Goal: Book appointment/travel/reservation

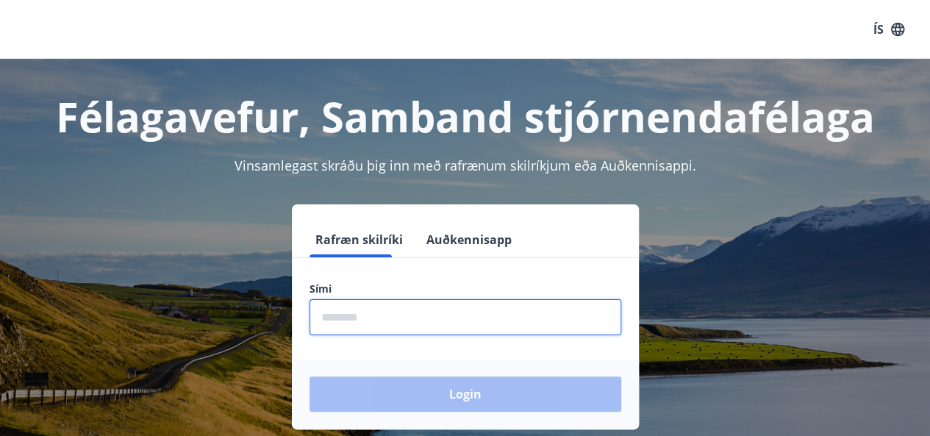
click at [354, 320] on input "phone" at bounding box center [466, 317] width 312 height 36
type input "********"
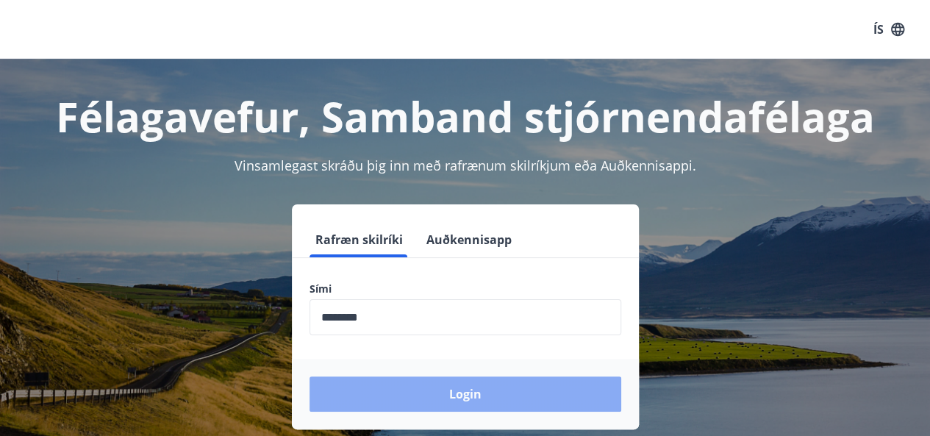
click at [461, 396] on button "Login" at bounding box center [466, 393] width 312 height 35
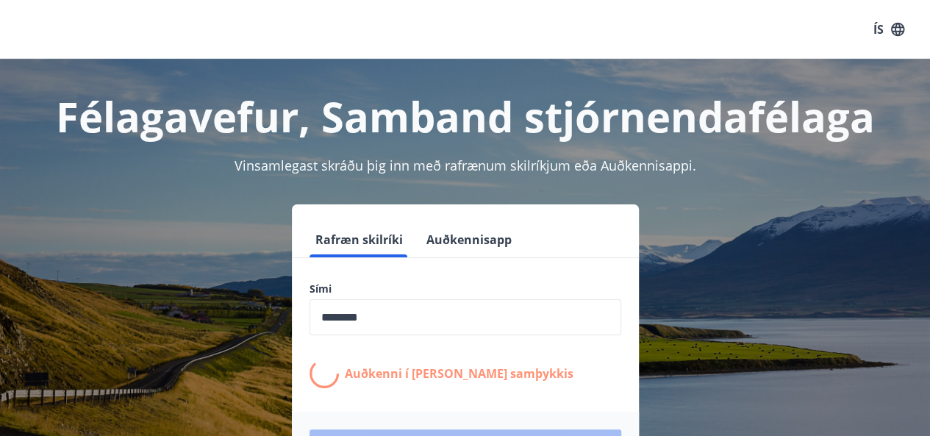
drag, startPoint x: 928, startPoint y: 149, endPoint x: 937, endPoint y: 225, distance: 76.3
click at [930, 225] on html "ÍS Félagavefur, Samband stjórnendafélaga Vinsamlegast skráðu þig inn með rafræn…" at bounding box center [465, 308] width 930 height 616
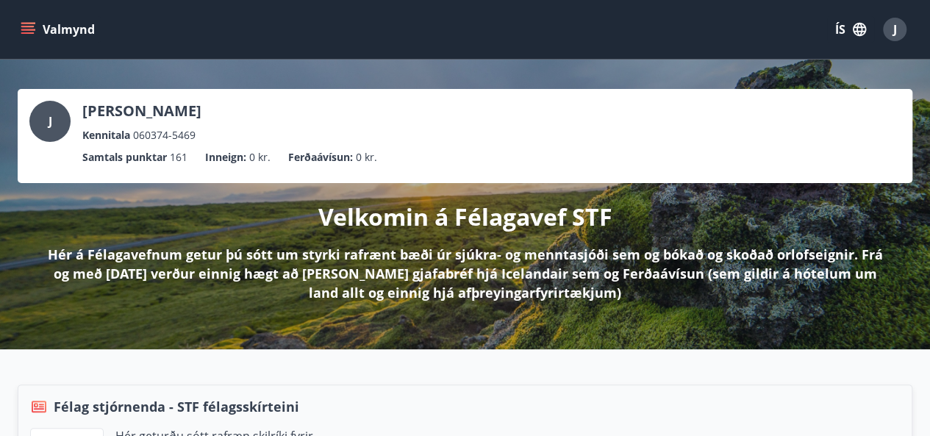
click at [926, 51] on div "Valmynd ÍS J" at bounding box center [465, 29] width 930 height 59
click at [60, 27] on button "Valmynd" at bounding box center [59, 29] width 83 height 26
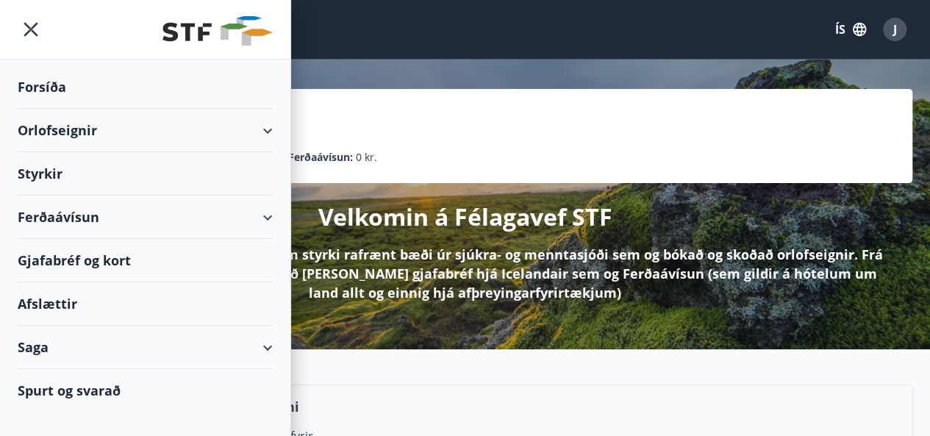
click at [262, 124] on div "Orlofseignir" at bounding box center [145, 130] width 255 height 43
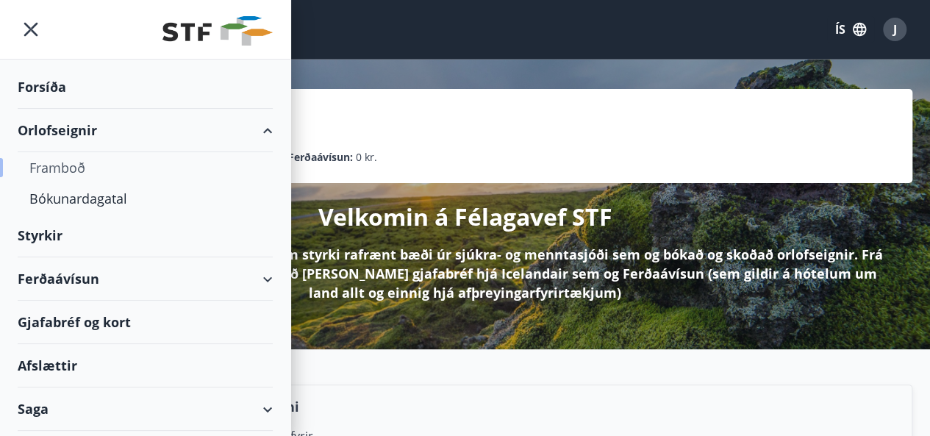
click at [81, 165] on div "Framboð" at bounding box center [145, 167] width 232 height 31
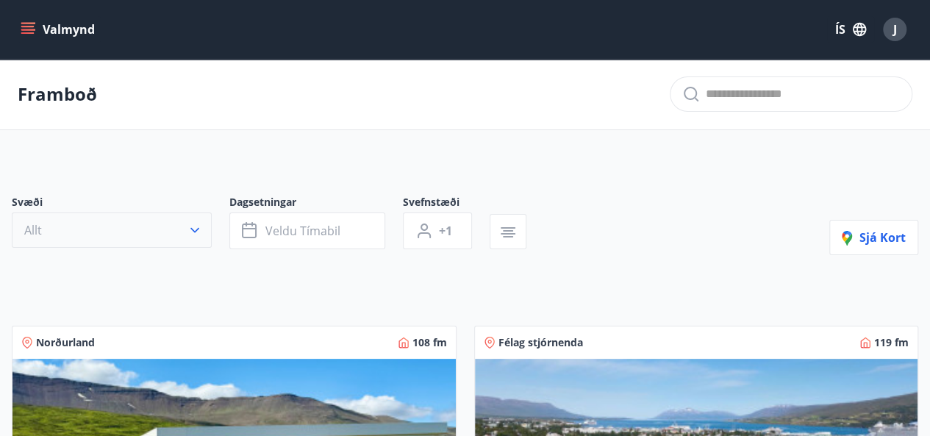
click at [195, 227] on icon "button" at bounding box center [194, 230] width 15 height 15
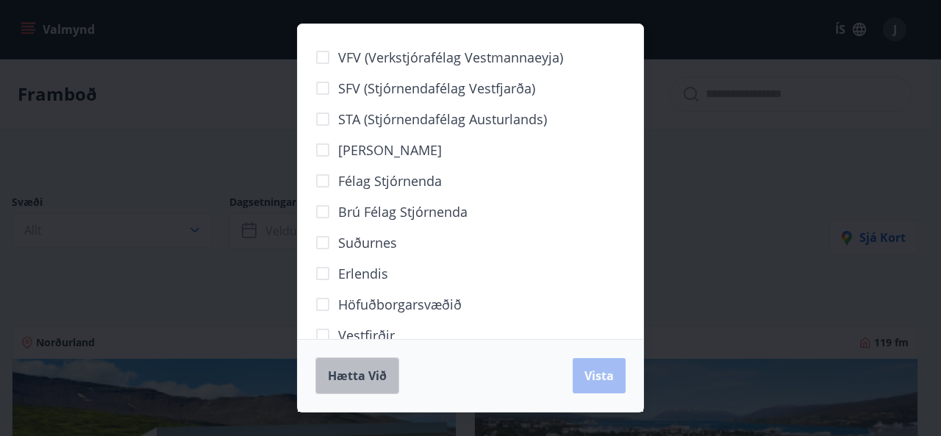
click at [357, 373] on span "Hætta við" at bounding box center [357, 376] width 59 height 16
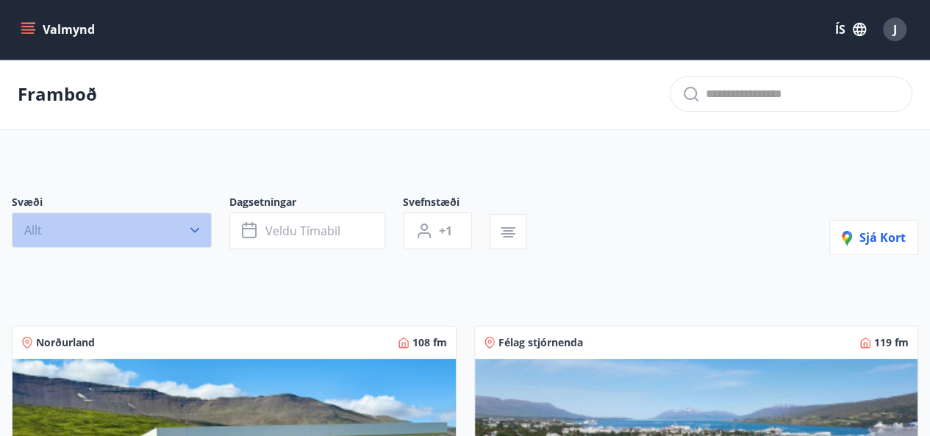
click at [203, 224] on button "Allt" at bounding box center [112, 229] width 200 height 35
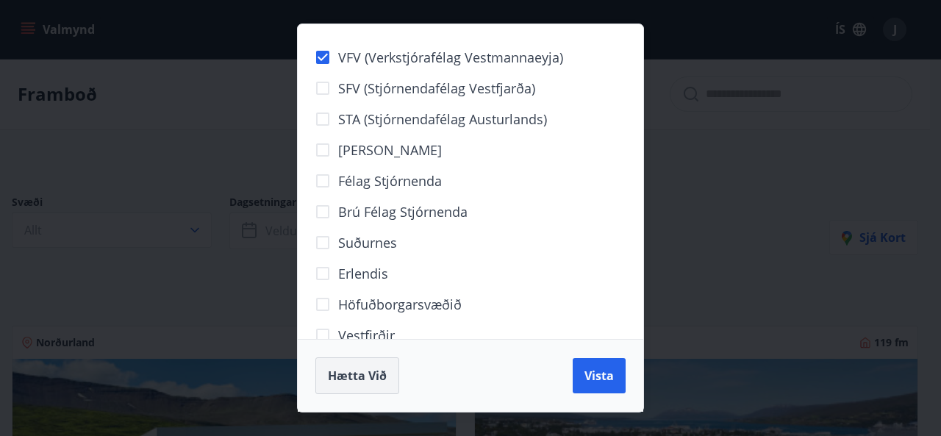
click at [371, 368] on span "Hætta við" at bounding box center [357, 376] width 59 height 16
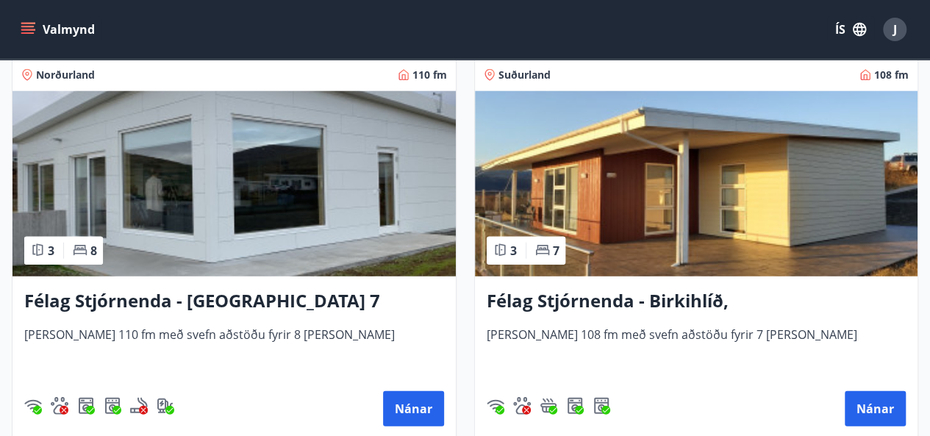
scroll to position [4646, 0]
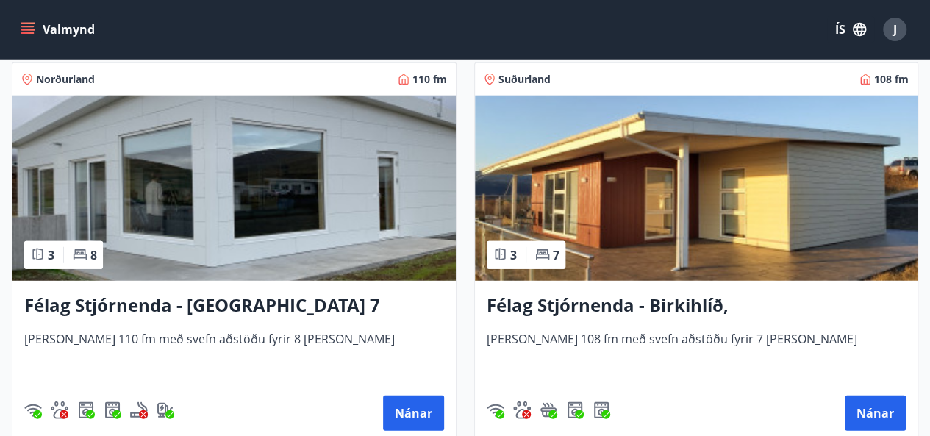
drag, startPoint x: 926, startPoint y: 339, endPoint x: 926, endPoint y: 352, distance: 13.2
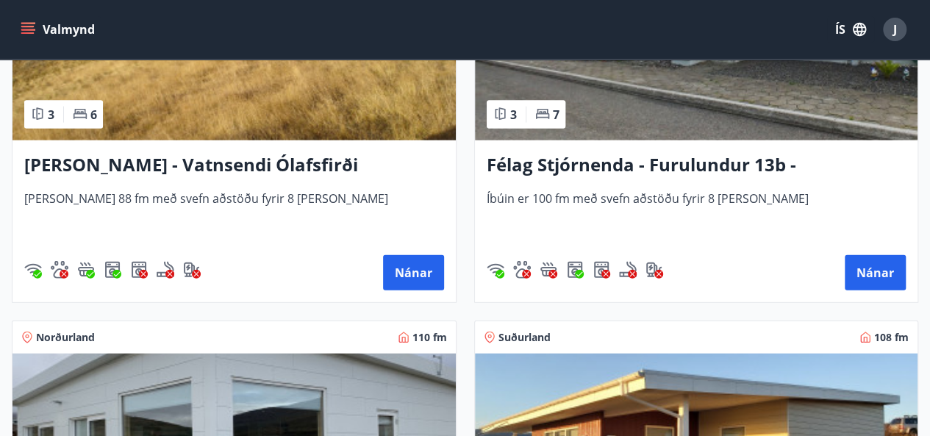
scroll to position [4410, 0]
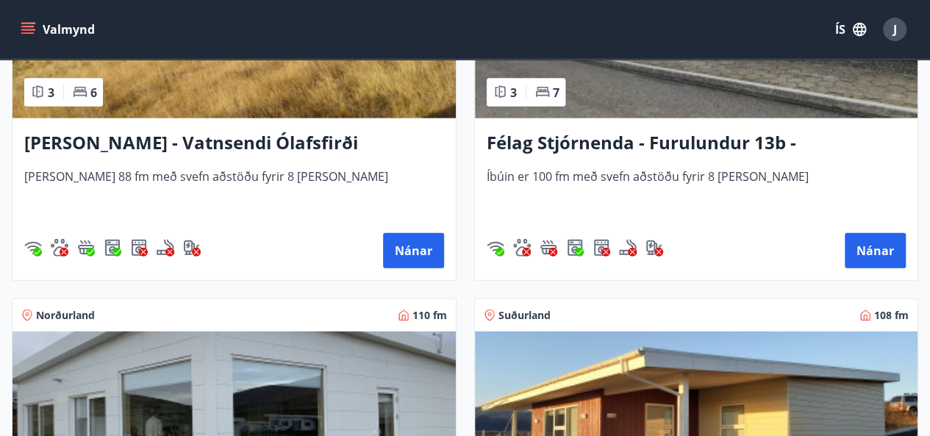
click at [519, 315] on span "Suðurland" at bounding box center [524, 315] width 52 height 15
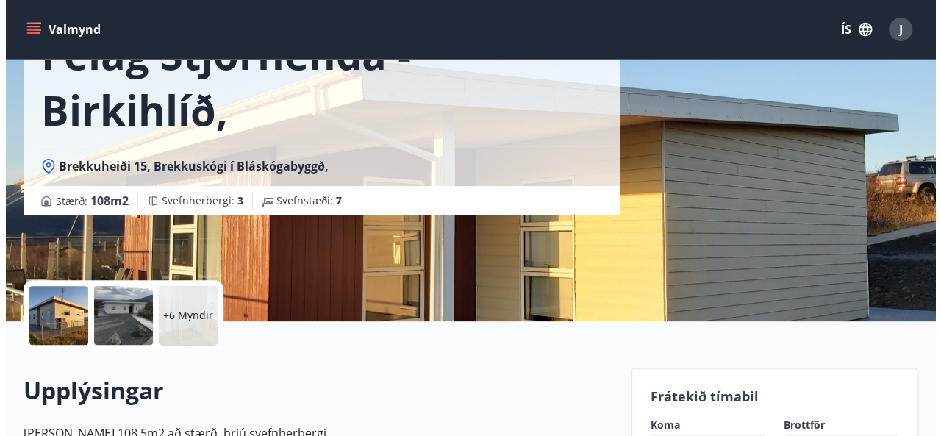
scroll to position [118, 0]
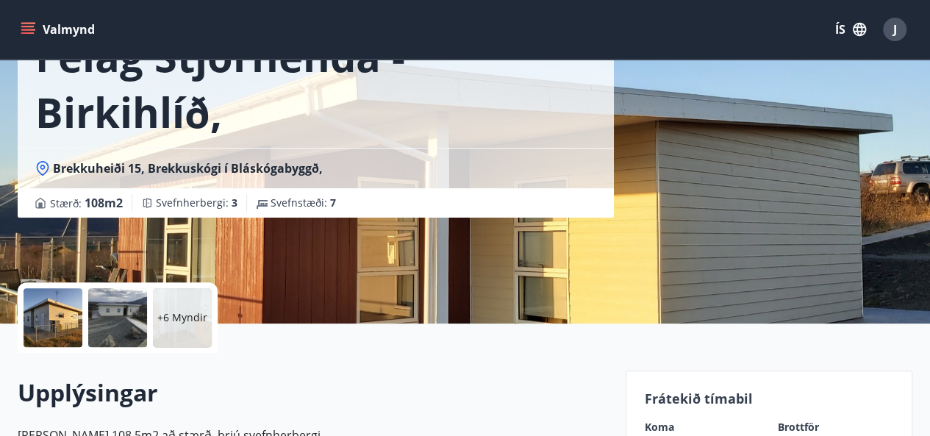
click at [54, 318] on div at bounding box center [53, 317] width 59 height 59
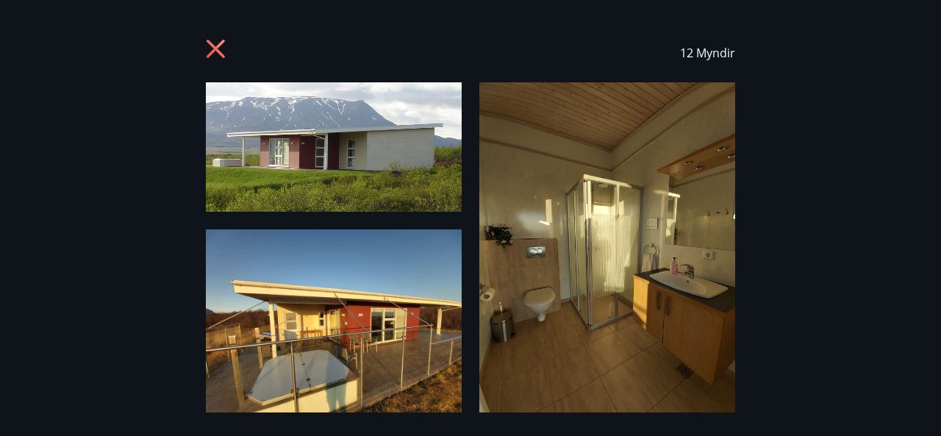
click at [343, 144] on img at bounding box center [334, 146] width 256 height 129
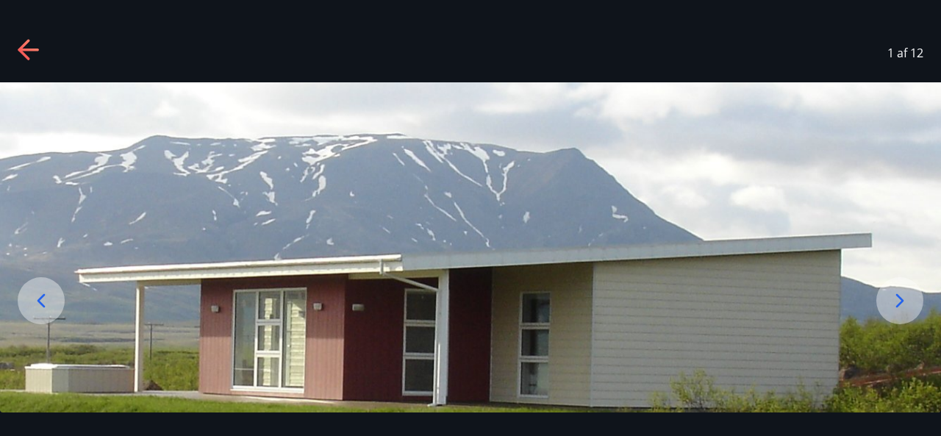
click at [904, 301] on icon at bounding box center [900, 301] width 24 height 24
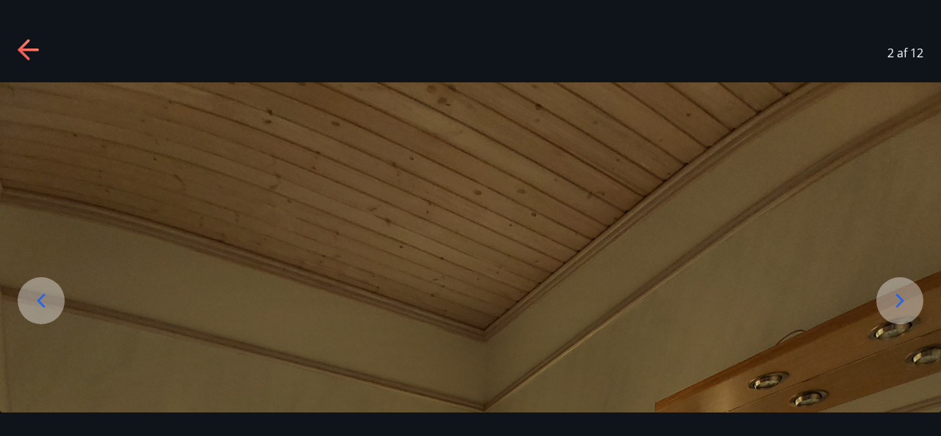
drag, startPoint x: 804, startPoint y: 262, endPoint x: 835, endPoint y: 212, distance: 58.8
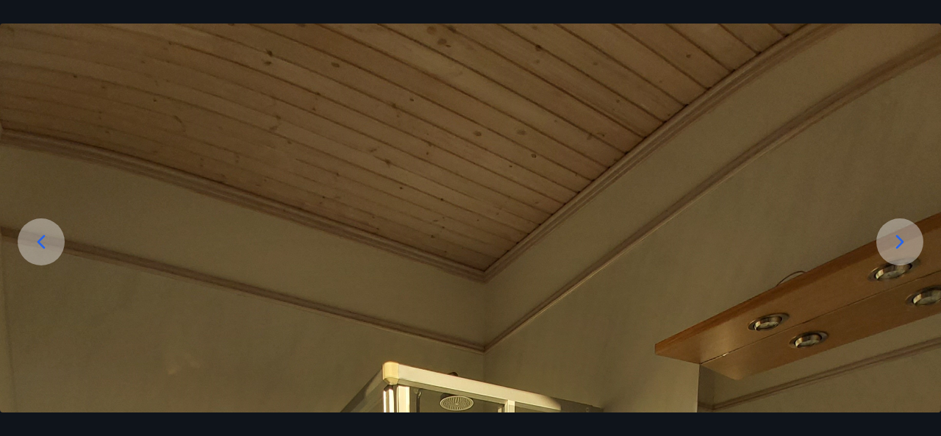
drag, startPoint x: 645, startPoint y: 351, endPoint x: 645, endPoint y: 328, distance: 22.8
drag, startPoint x: 645, startPoint y: 328, endPoint x: 644, endPoint y: 227, distance: 100.7
drag, startPoint x: 644, startPoint y: 227, endPoint x: 622, endPoint y: 352, distance: 126.9
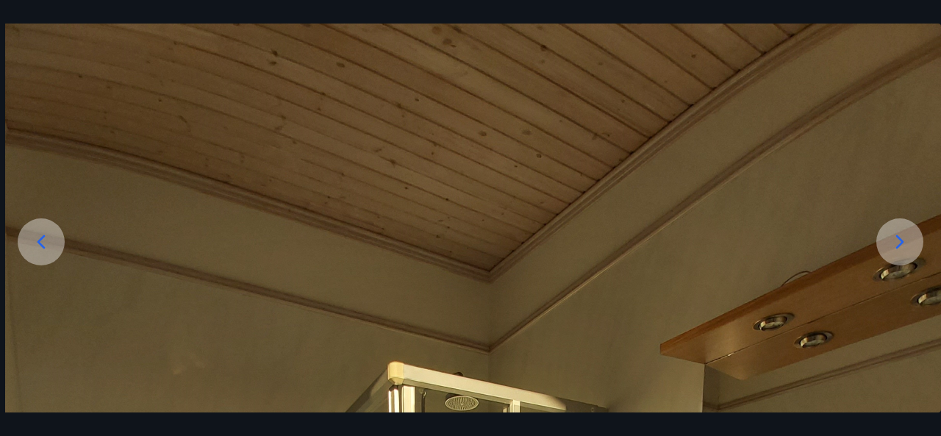
drag, startPoint x: 622, startPoint y: 352, endPoint x: 673, endPoint y: 307, distance: 68.3
drag, startPoint x: 673, startPoint y: 307, endPoint x: 632, endPoint y: 342, distance: 53.7
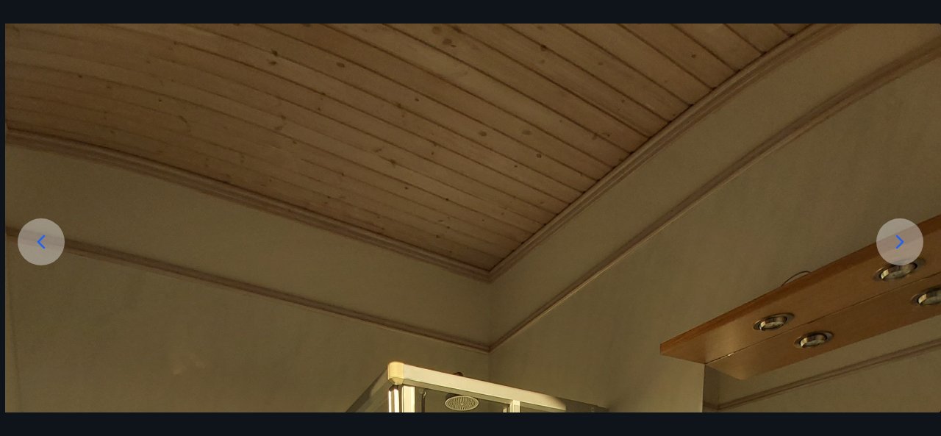
click at [897, 251] on icon at bounding box center [900, 242] width 24 height 24
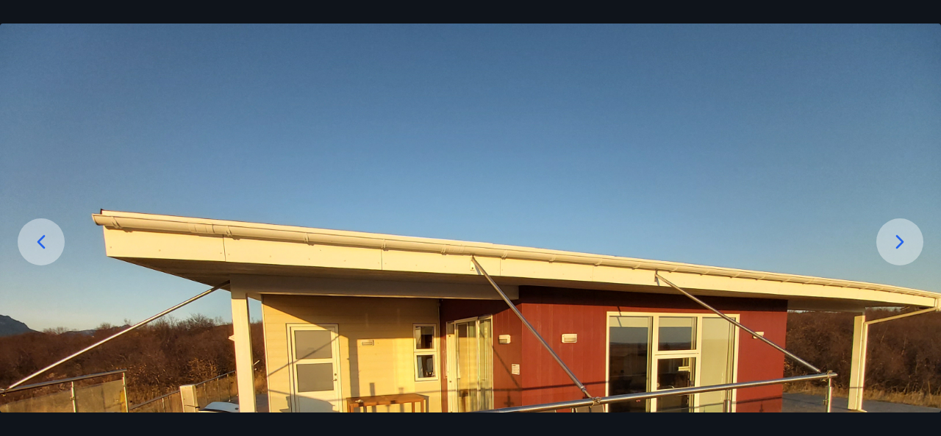
click at [897, 251] on icon at bounding box center [900, 242] width 24 height 24
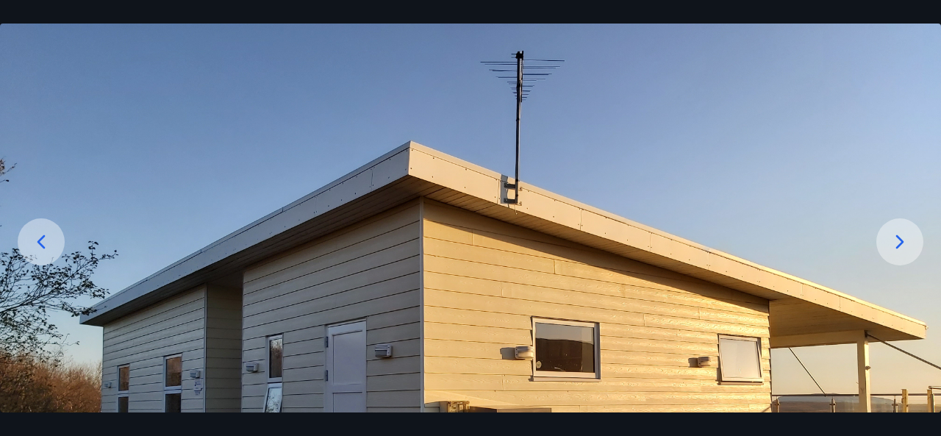
click at [897, 251] on icon at bounding box center [900, 242] width 24 height 24
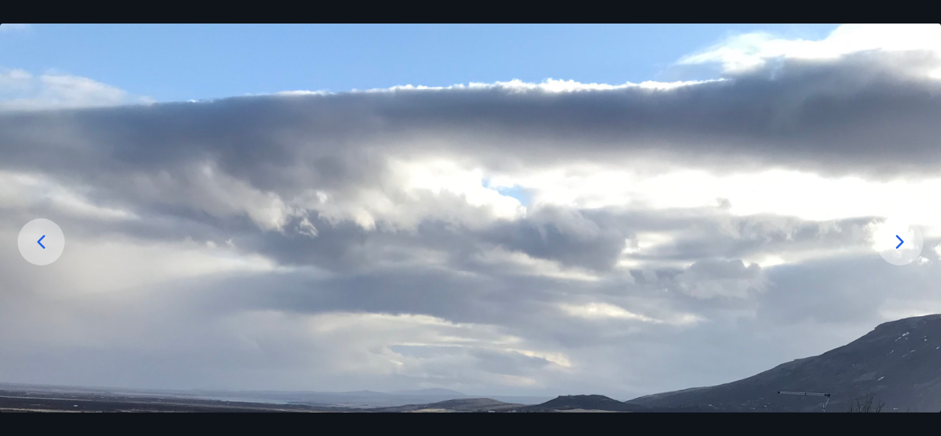
click at [897, 251] on icon at bounding box center [900, 242] width 24 height 24
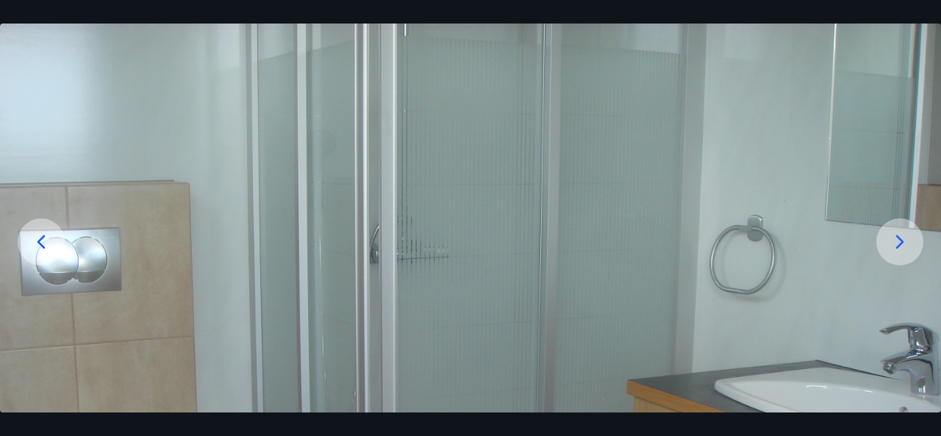
click at [897, 251] on icon at bounding box center [900, 242] width 24 height 24
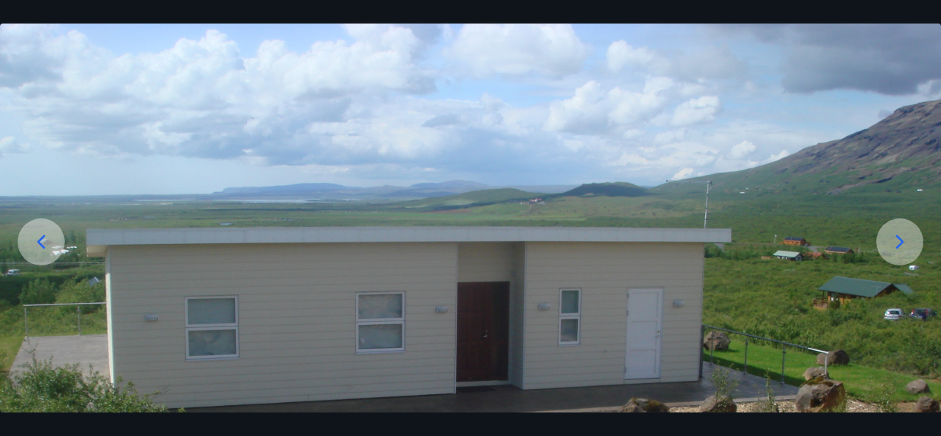
click at [897, 251] on icon at bounding box center [900, 242] width 24 height 24
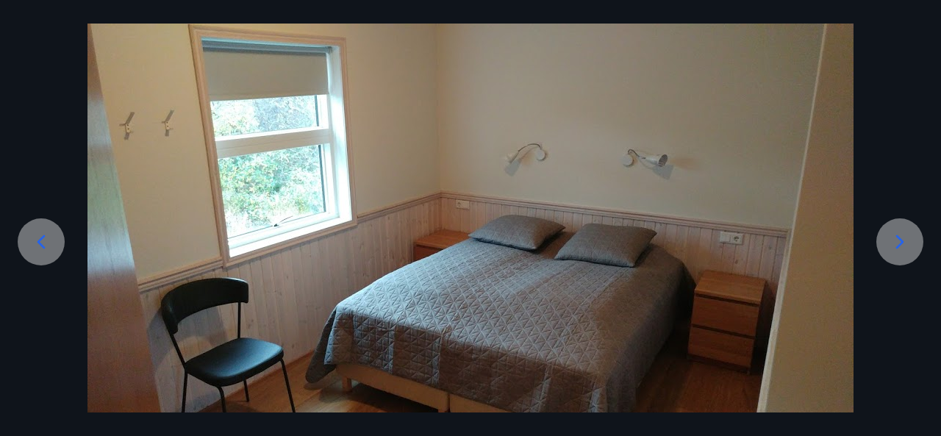
scroll to position [73, 0]
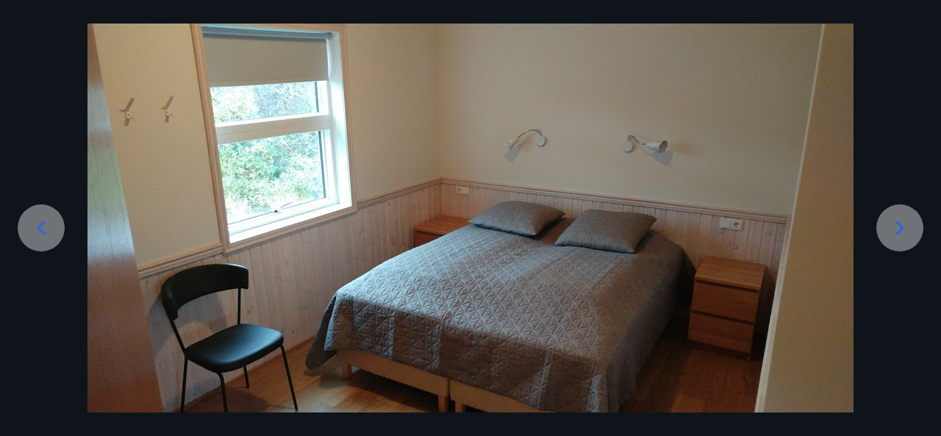
click at [895, 230] on icon at bounding box center [900, 228] width 24 height 24
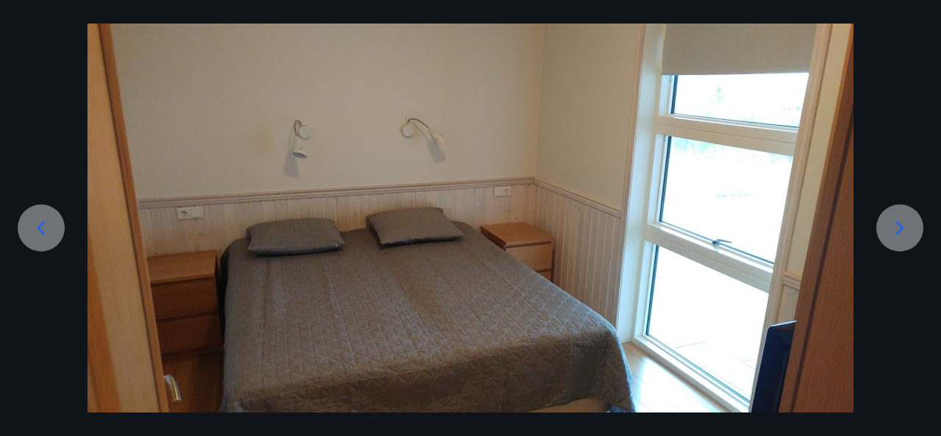
click at [895, 230] on icon at bounding box center [900, 228] width 24 height 24
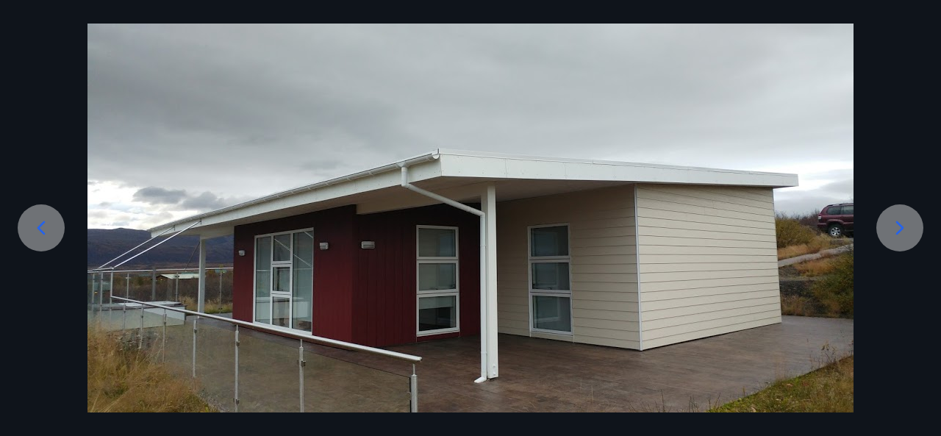
click at [895, 230] on icon at bounding box center [900, 228] width 24 height 24
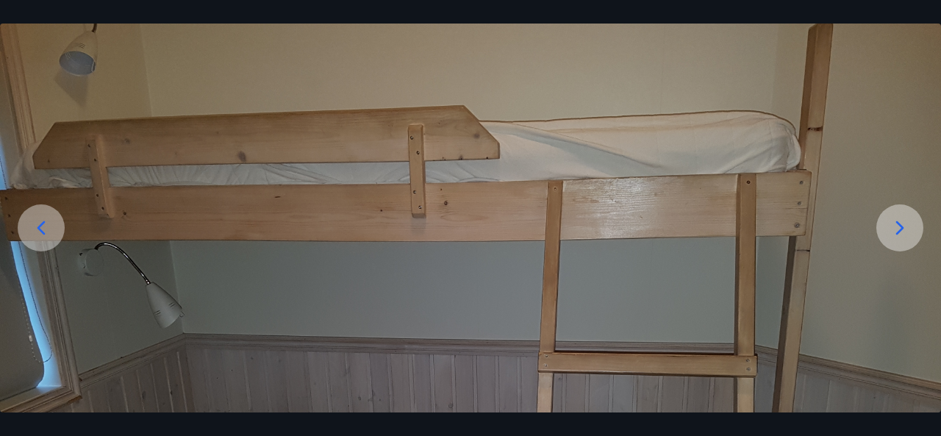
click at [895, 230] on icon at bounding box center [900, 228] width 24 height 24
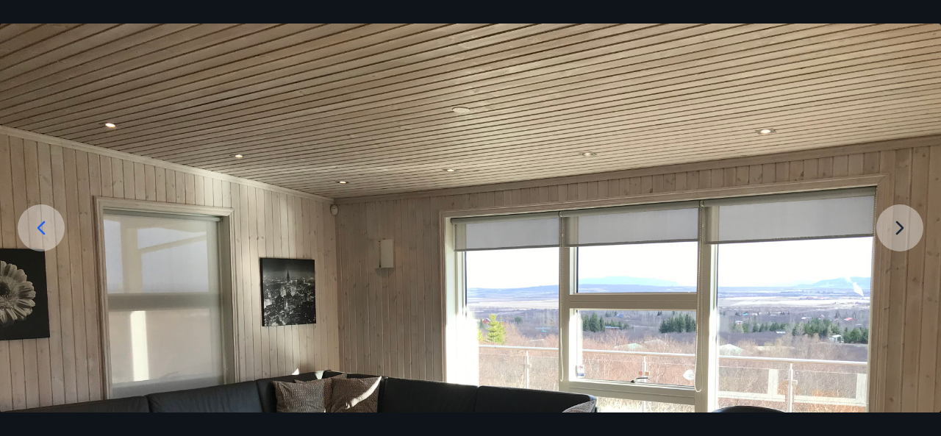
click at [895, 230] on img at bounding box center [470, 363] width 941 height 706
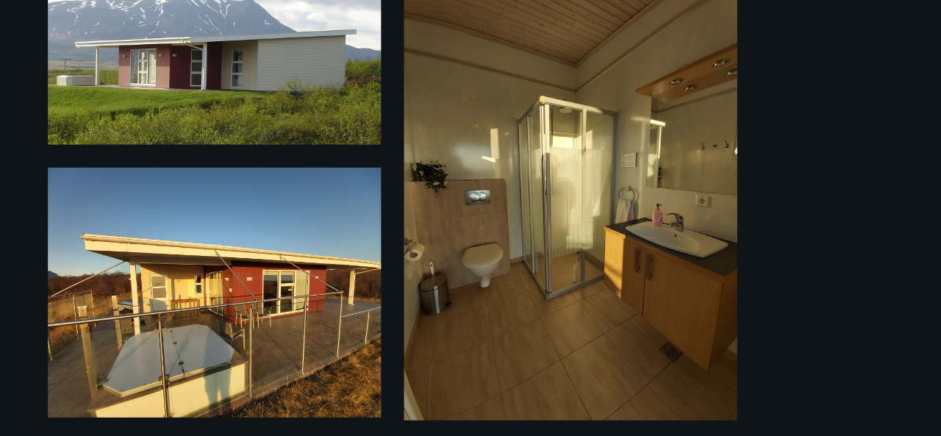
scroll to position [118, 0]
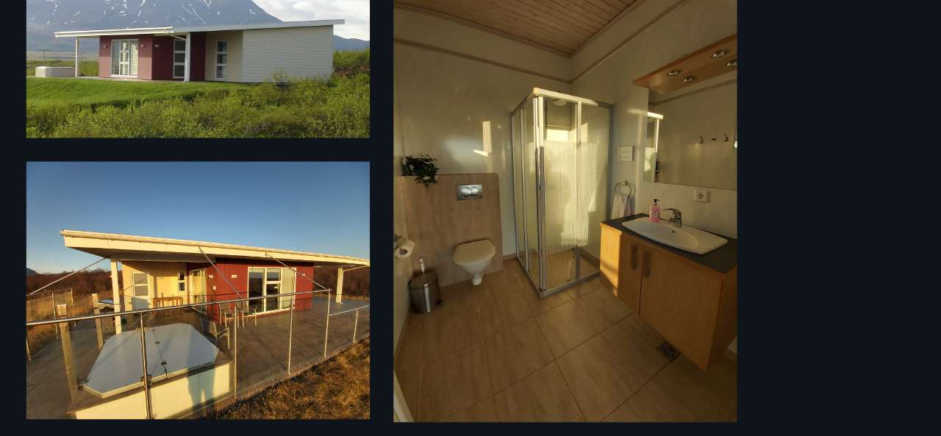
drag, startPoint x: 796, startPoint y: 310, endPoint x: 846, endPoint y: 271, distance: 62.9
click at [846, 271] on div "12 Myndir" at bounding box center [470, 218] width 941 height 389
drag, startPoint x: 846, startPoint y: 271, endPoint x: 632, endPoint y: 418, distance: 260.2
click at [632, 418] on div "12 Myndir" at bounding box center [470, 218] width 941 height 436
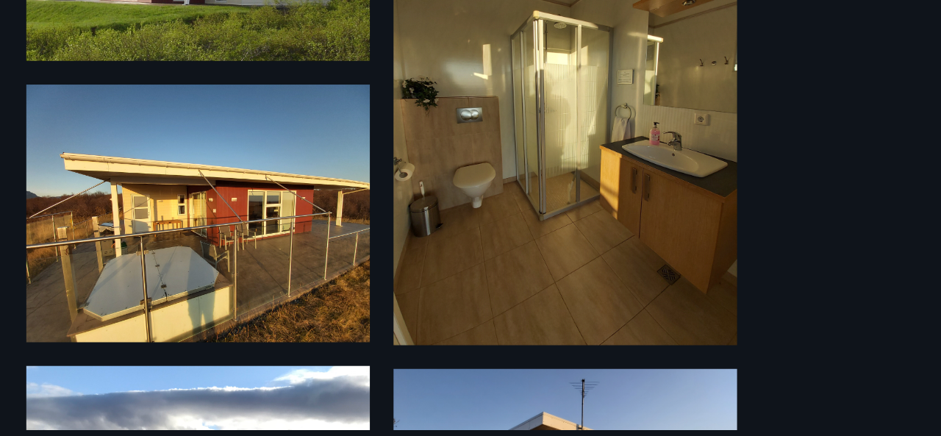
click at [834, 346] on div "12 Myndir" at bounding box center [470, 218] width 941 height 389
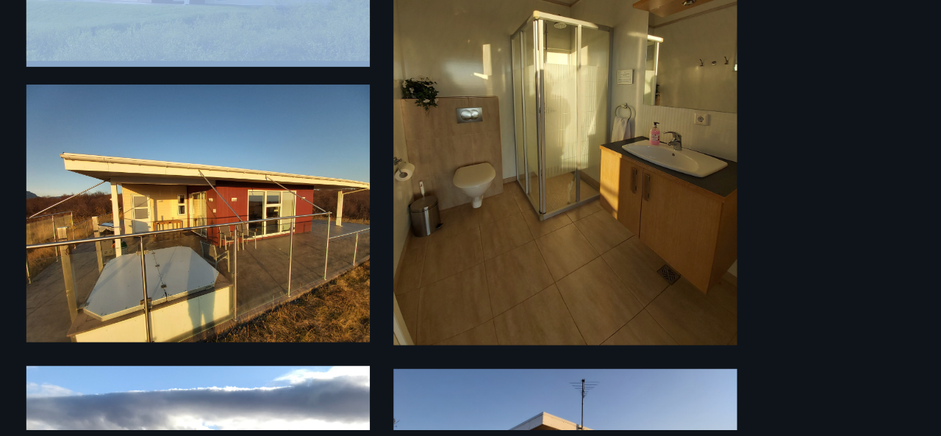
click at [834, 346] on div "12 Myndir" at bounding box center [470, 218] width 941 height 389
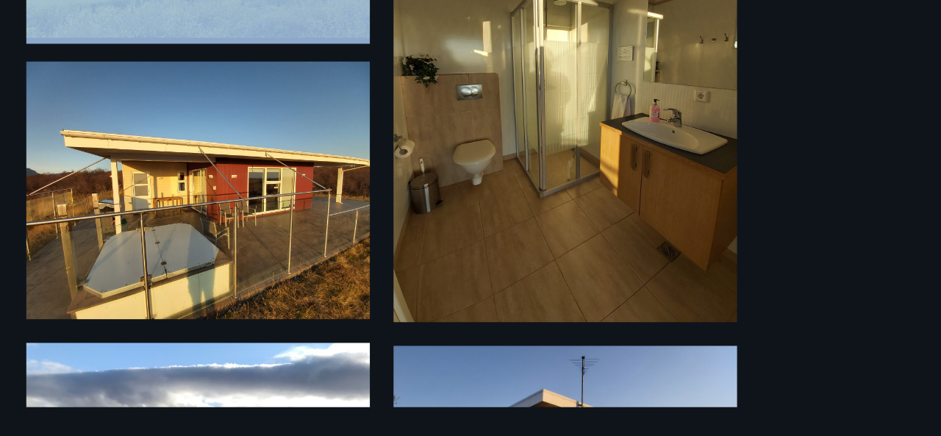
scroll to position [118, 0]
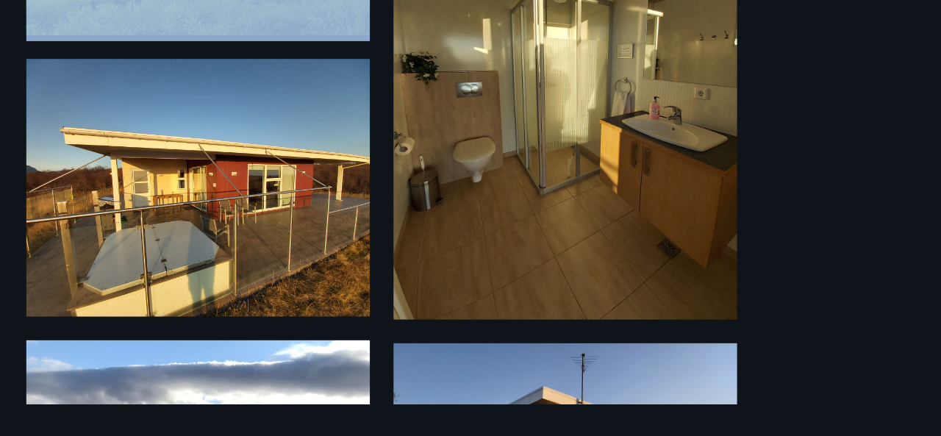
click at [748, 407] on div "12 Myndir" at bounding box center [470, 218] width 941 height 389
drag, startPoint x: 739, startPoint y: 380, endPoint x: 736, endPoint y: 304, distance: 76.5
click at [736, 304] on div "12 Myndir" at bounding box center [470, 218] width 941 height 389
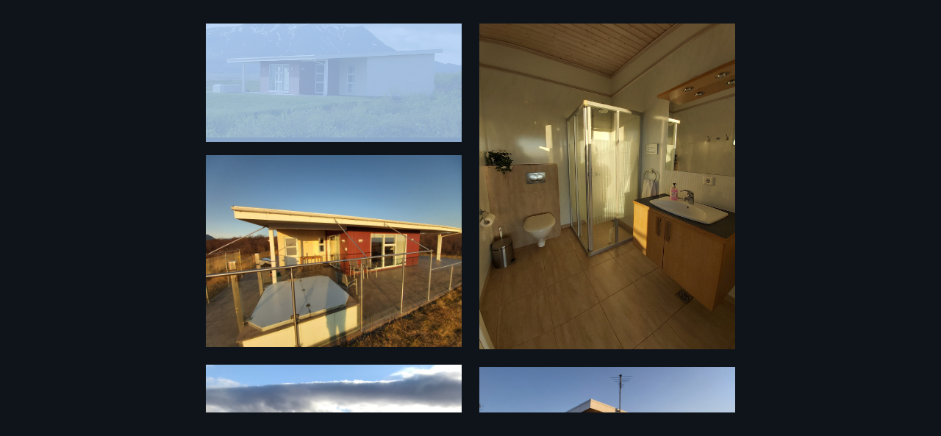
click at [793, 224] on div "12 Myndir" at bounding box center [470, 218] width 941 height 389
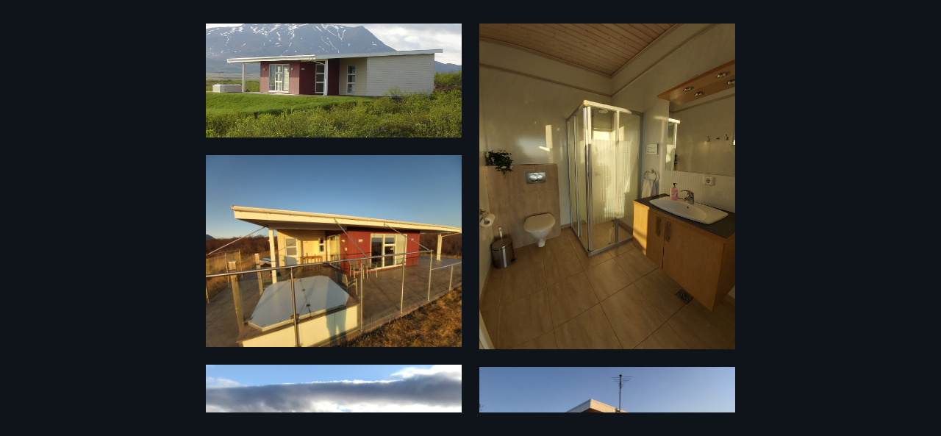
drag, startPoint x: 761, startPoint y: 307, endPoint x: 768, endPoint y: 150, distance: 156.7
click at [768, 150] on div "12 Myndir" at bounding box center [470, 218] width 941 height 389
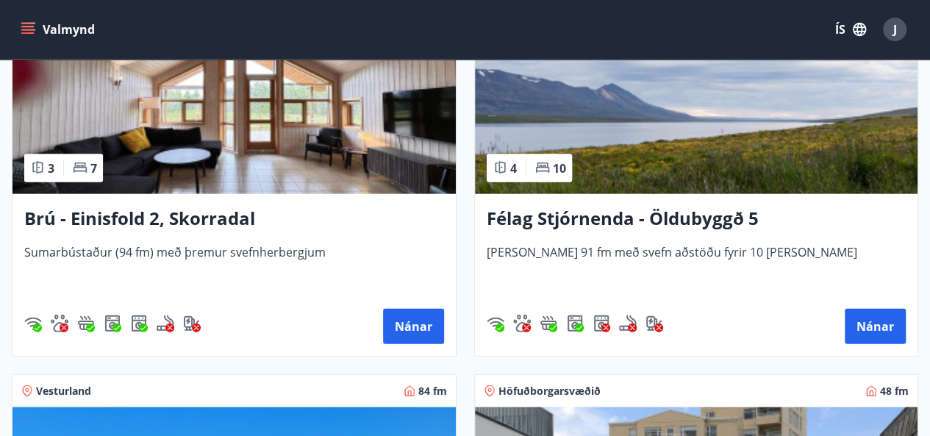
scroll to position [1553, 0]
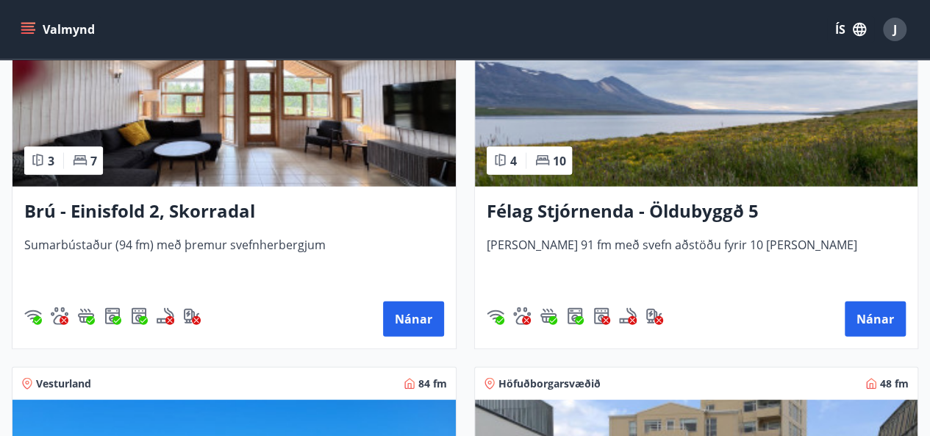
click at [643, 210] on h3 "Félag Stjórnenda - Öldubyggð 5" at bounding box center [697, 211] width 420 height 26
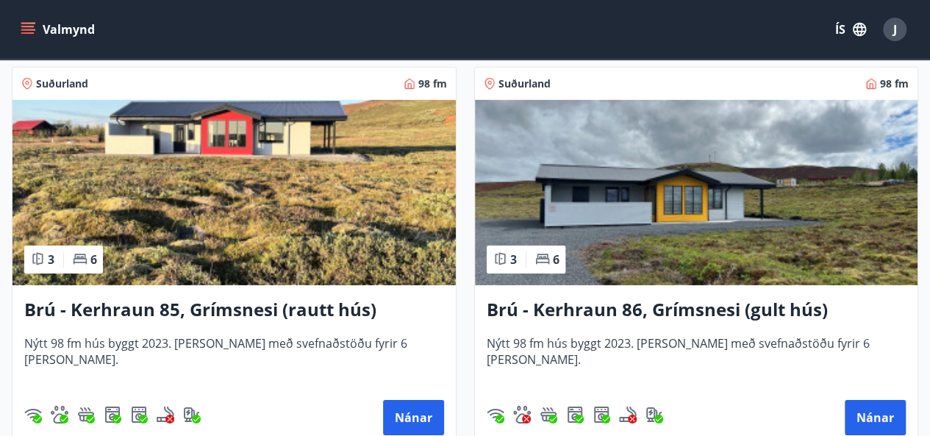
scroll to position [5062, 0]
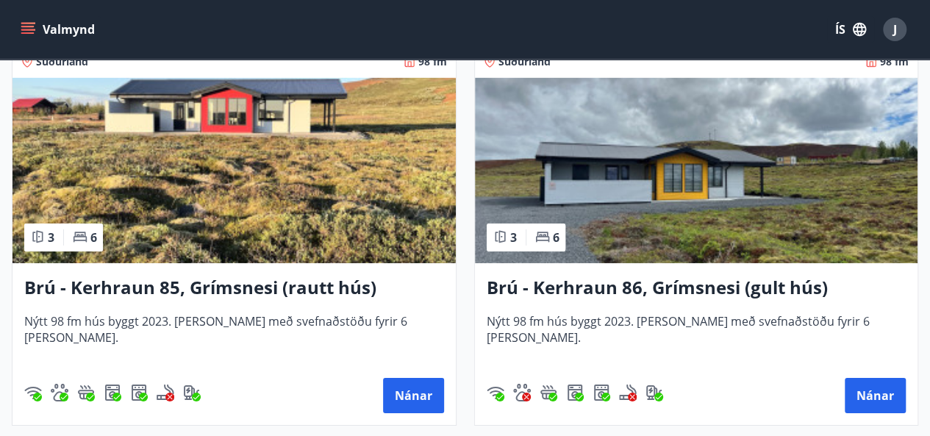
click at [648, 227] on img at bounding box center [696, 170] width 443 height 185
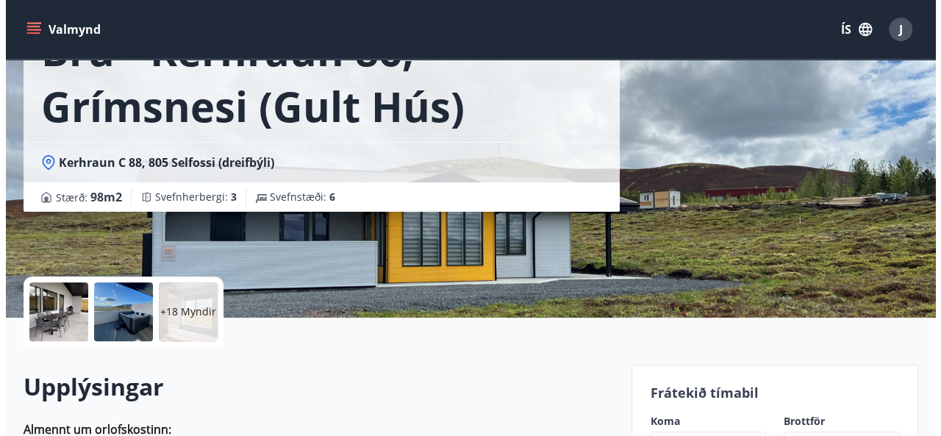
scroll to position [159, 0]
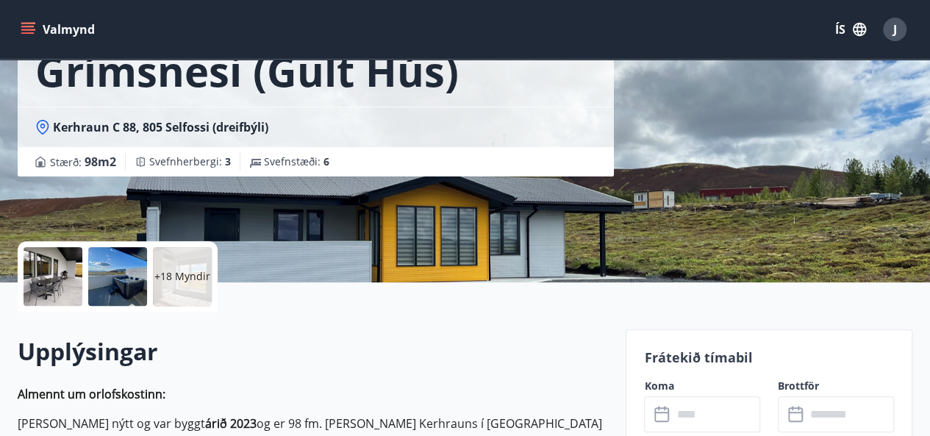
click at [49, 270] on div at bounding box center [53, 276] width 59 height 59
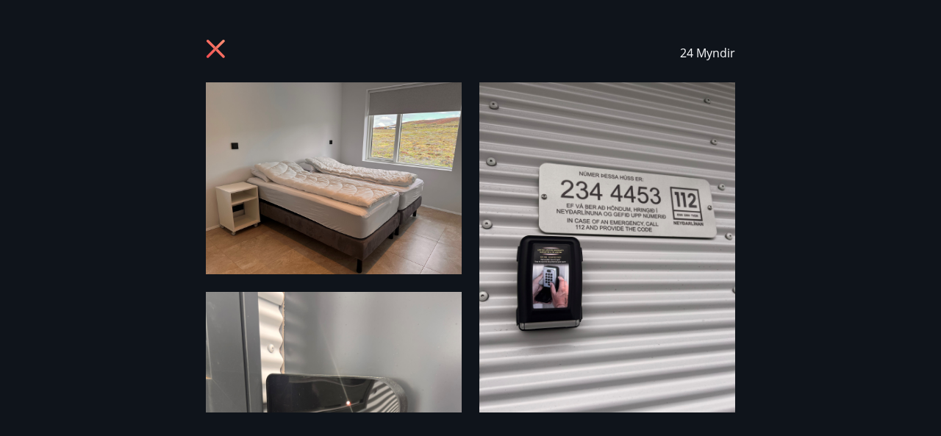
drag, startPoint x: 866, startPoint y: 172, endPoint x: 827, endPoint y: 110, distance: 73.6
click at [827, 110] on div "24 Myndir" at bounding box center [470, 218] width 941 height 389
click at [806, 224] on div "24 Myndir" at bounding box center [470, 218] width 941 height 389
click at [350, 211] on img at bounding box center [334, 178] width 256 height 192
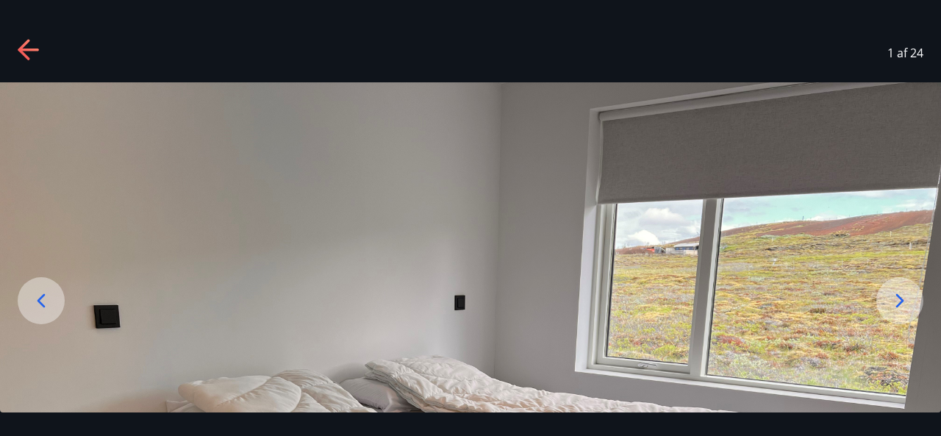
drag, startPoint x: 687, startPoint y: 292, endPoint x: 645, endPoint y: 340, distance: 63.1
click at [645, 340] on img at bounding box center [470, 435] width 941 height 706
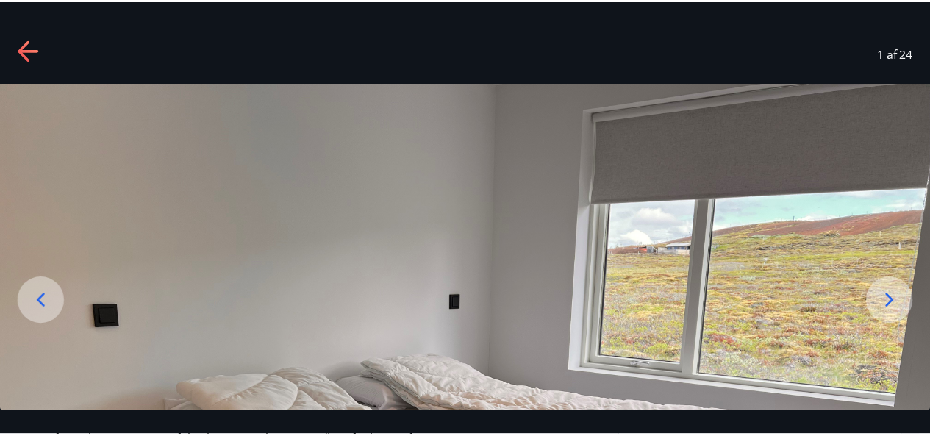
scroll to position [59, 0]
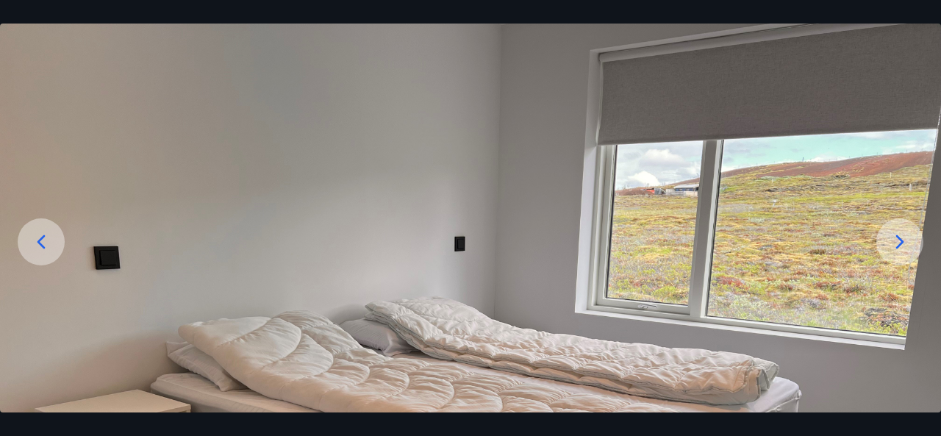
click at [906, 249] on icon at bounding box center [900, 242] width 24 height 24
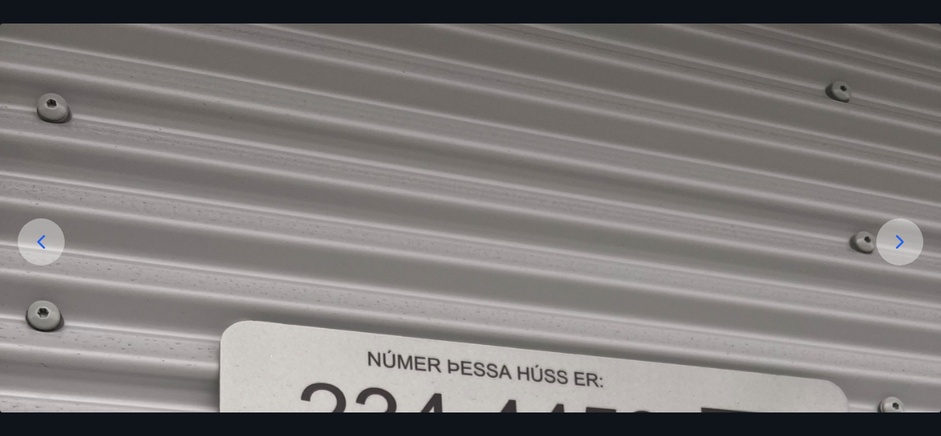
click at [898, 254] on div at bounding box center [899, 241] width 47 height 47
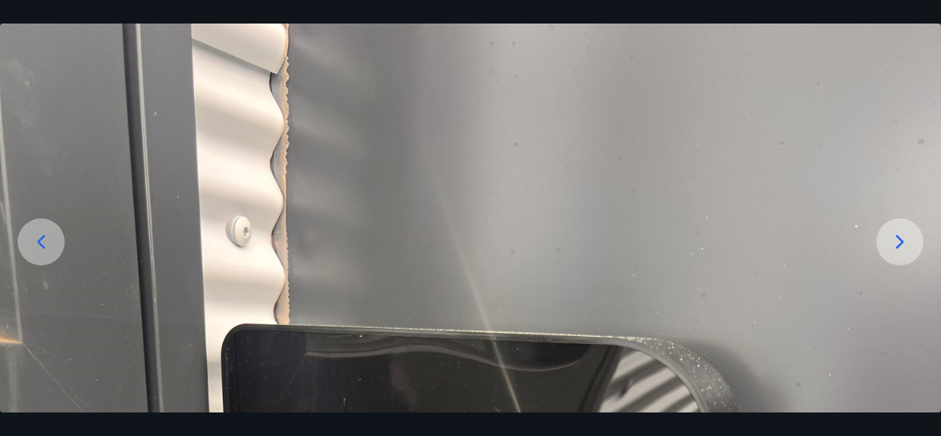
drag, startPoint x: 898, startPoint y: 254, endPoint x: 804, endPoint y: 221, distance: 99.7
drag, startPoint x: 804, startPoint y: 223, endPoint x: 796, endPoint y: 254, distance: 31.2
click at [890, 252] on icon at bounding box center [900, 242] width 24 height 24
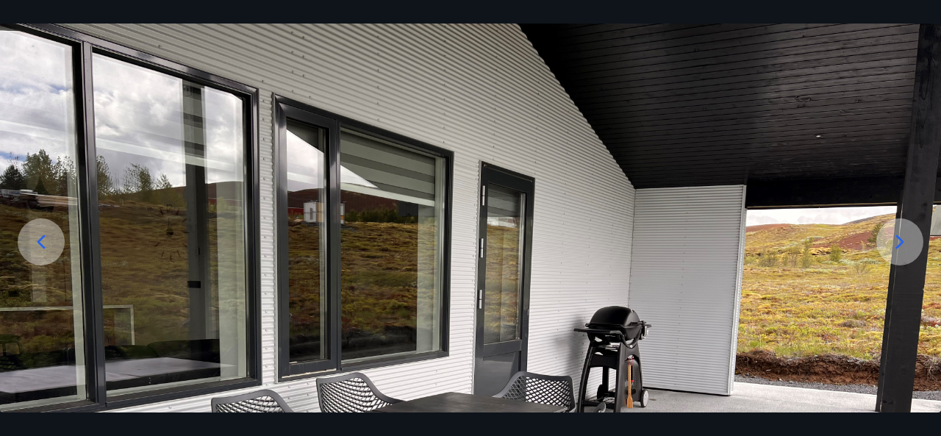
click at [898, 248] on icon at bounding box center [900, 242] width 24 height 24
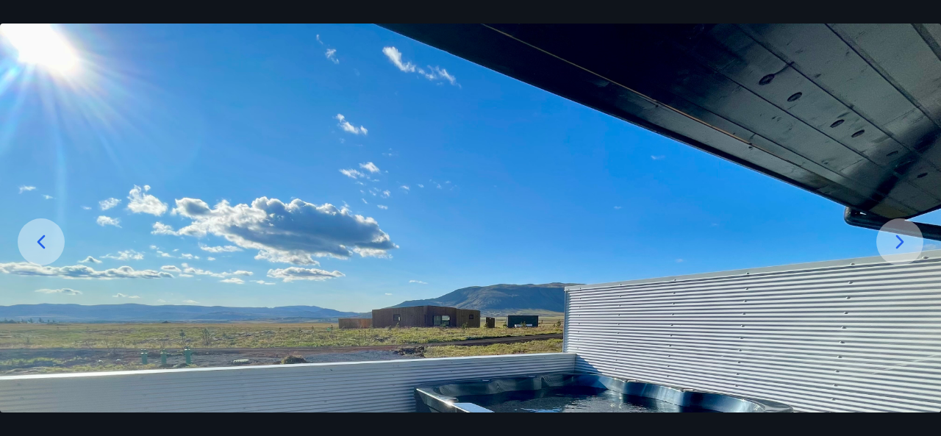
click at [895, 245] on icon at bounding box center [900, 242] width 24 height 24
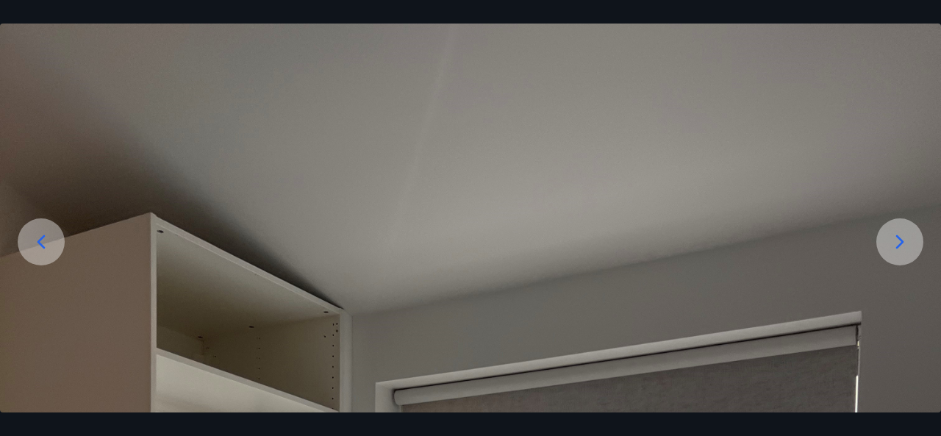
click at [895, 245] on icon at bounding box center [900, 242] width 24 height 24
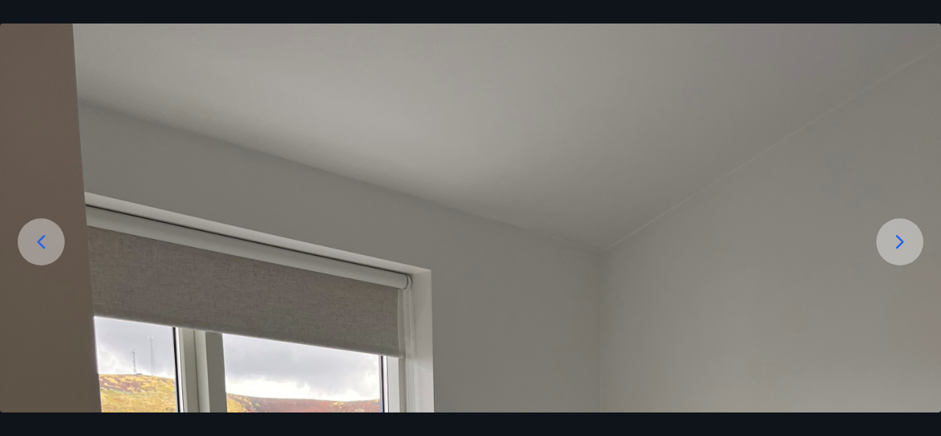
click at [895, 245] on icon at bounding box center [900, 242] width 24 height 24
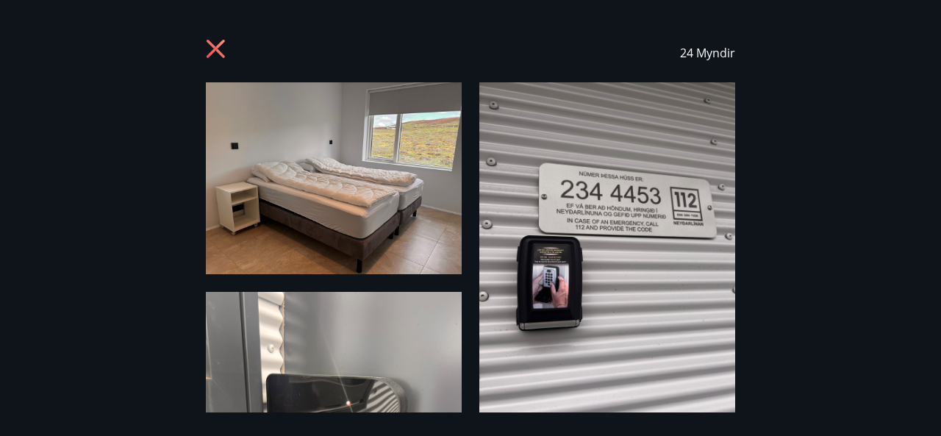
click at [218, 39] on icon at bounding box center [218, 51] width 24 height 24
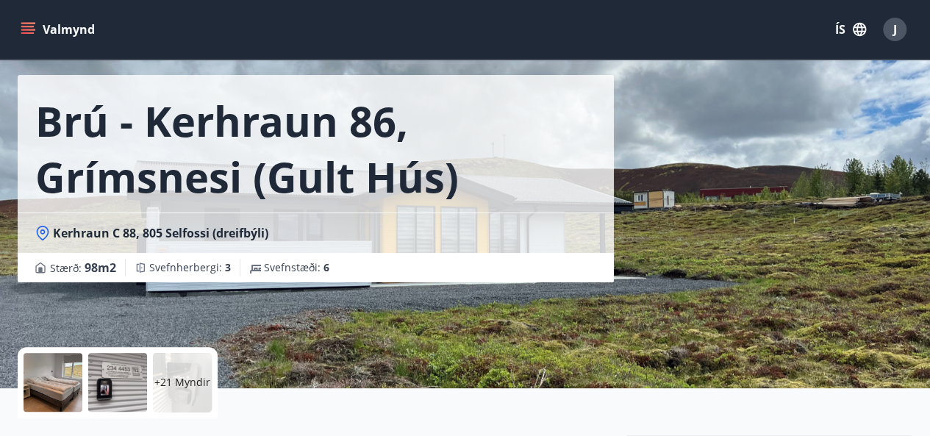
scroll to position [57, 0]
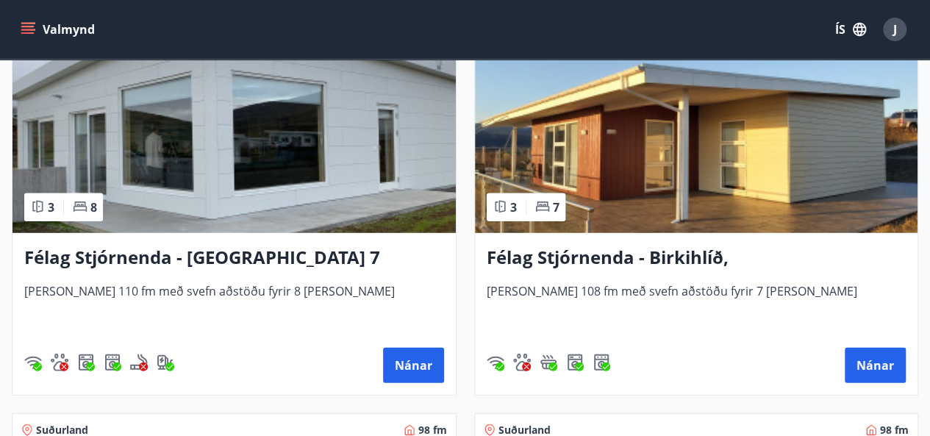
scroll to position [4723, 0]
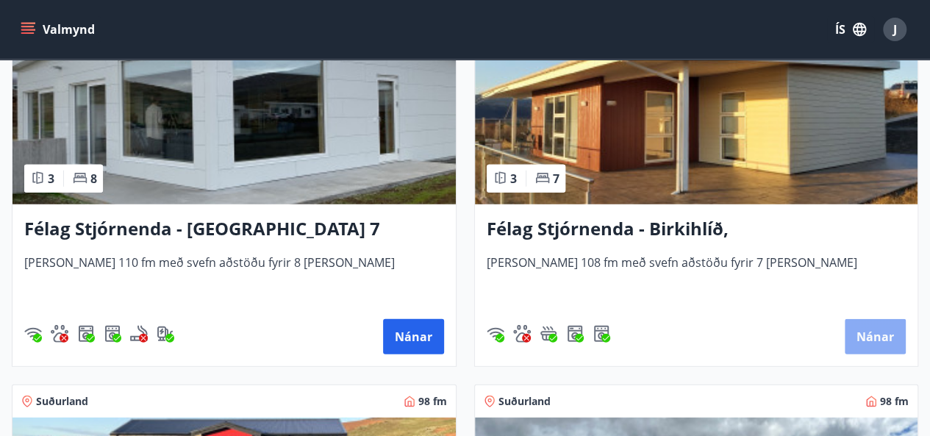
click at [883, 333] on button "Nánar" at bounding box center [875, 336] width 61 height 35
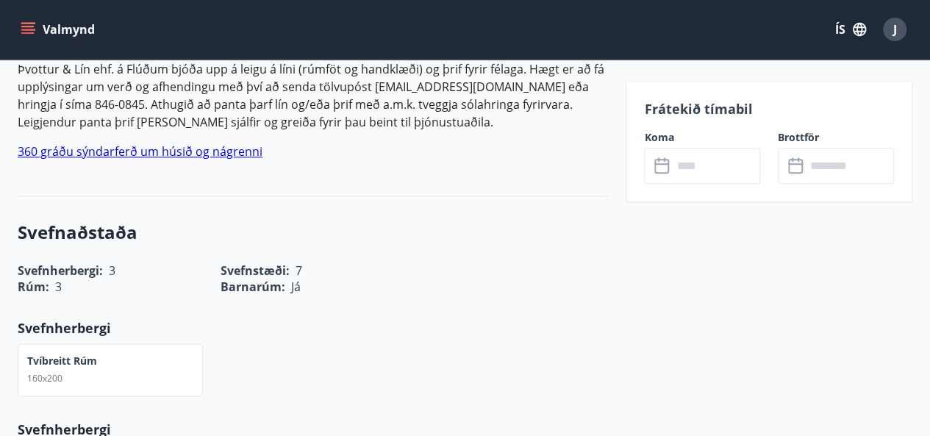
scroll to position [758, 0]
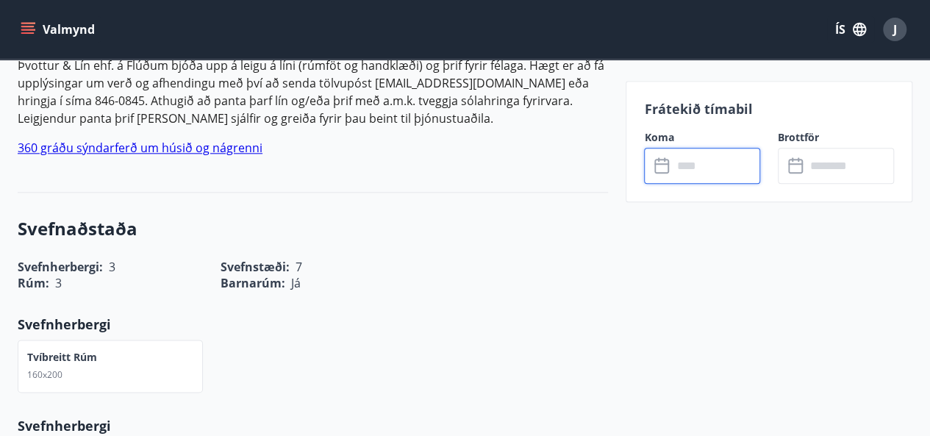
click at [698, 170] on input "text" at bounding box center [716, 166] width 88 height 36
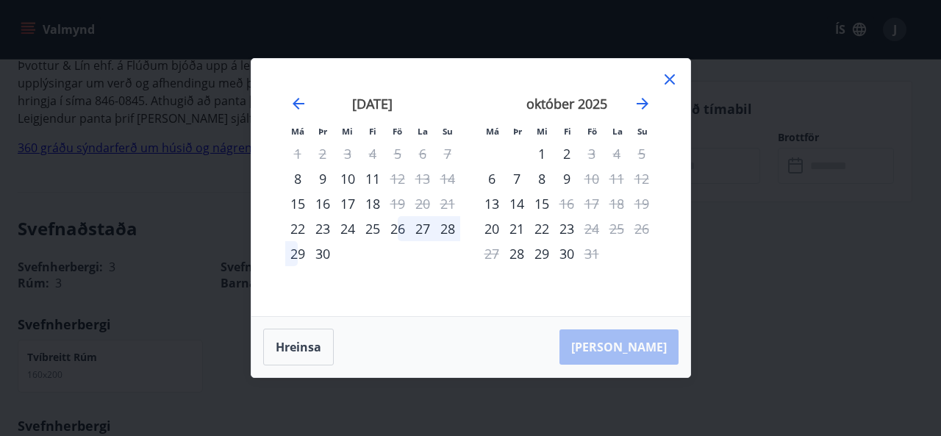
click at [669, 76] on icon at bounding box center [670, 80] width 18 height 18
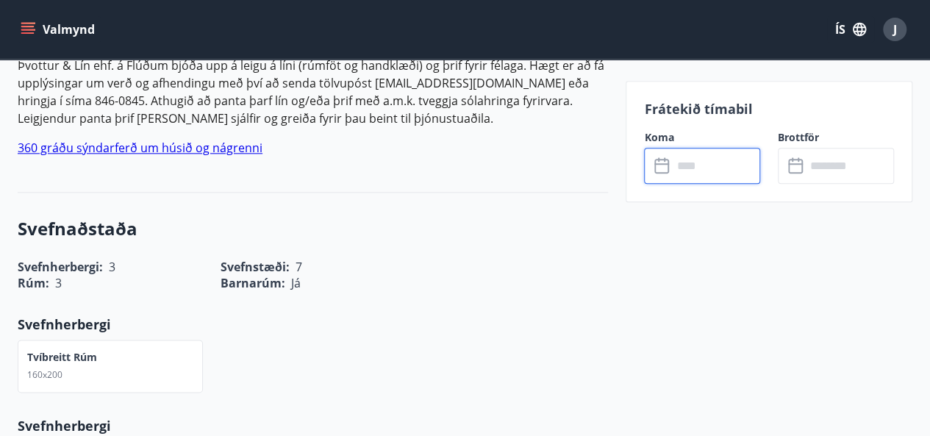
click at [729, 165] on input "text" at bounding box center [716, 166] width 88 height 36
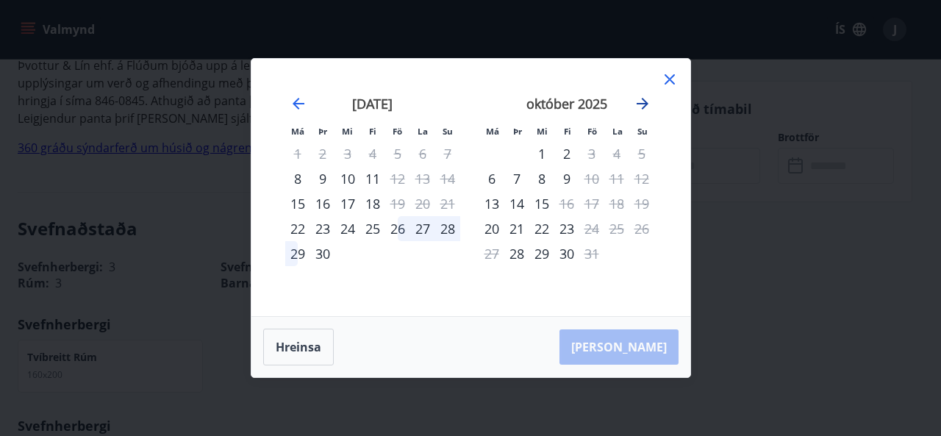
click at [645, 101] on icon "Move forward to switch to the next month." at bounding box center [643, 104] width 12 height 12
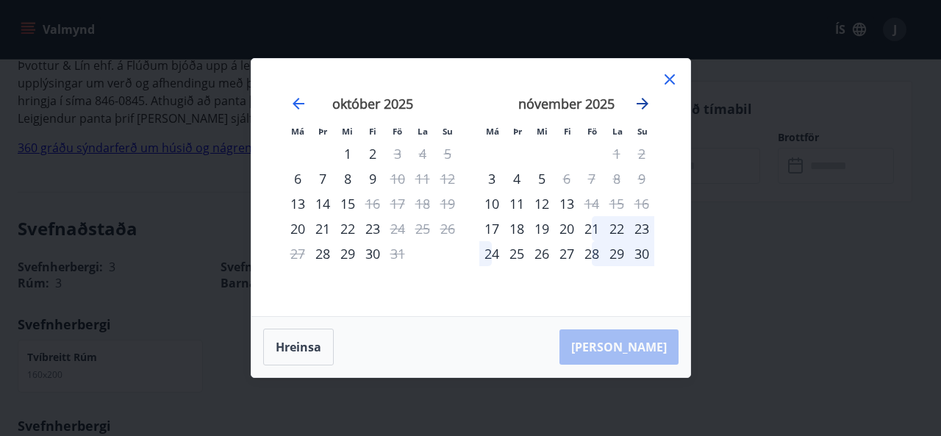
click at [645, 101] on icon "Move forward to switch to the next month." at bounding box center [643, 104] width 12 height 12
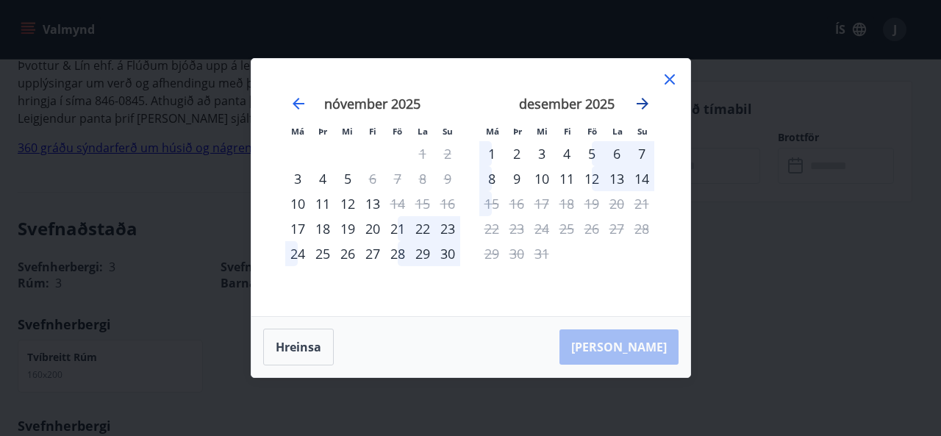
click at [645, 101] on icon "Move forward to switch to the next month." at bounding box center [643, 104] width 12 height 12
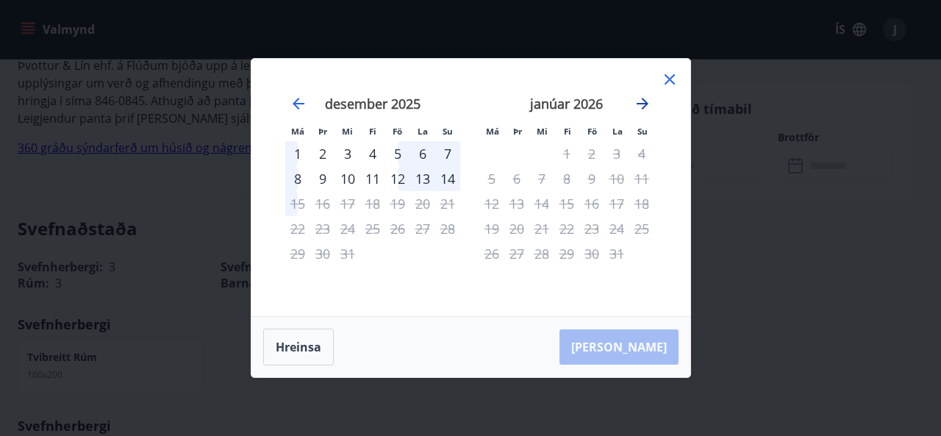
click at [645, 101] on icon "Move forward to switch to the next month." at bounding box center [643, 104] width 12 height 12
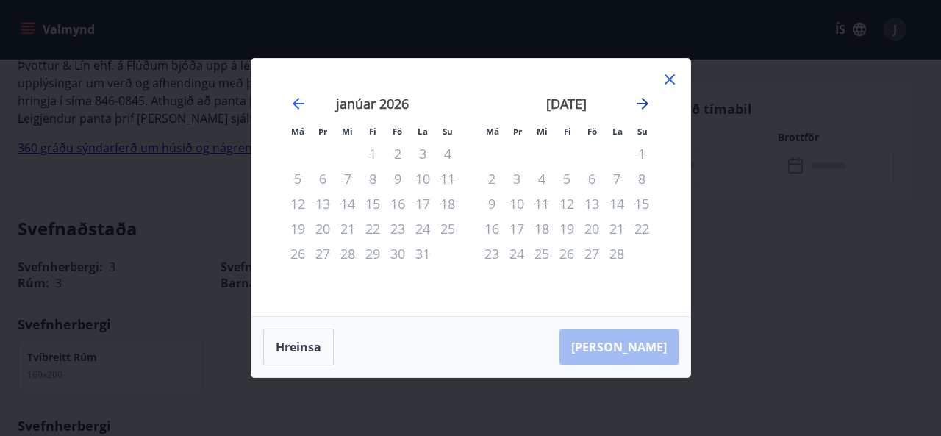
click at [645, 101] on icon "Move forward to switch to the next month." at bounding box center [643, 104] width 12 height 12
drag, startPoint x: 645, startPoint y: 101, endPoint x: 672, endPoint y: 82, distance: 33.7
click at [672, 82] on div "Má Þr Mi Fi Fö La Su Má Þr Mi Fi Fö La [DEMOGRAPHIC_DATA] [DATE] 1 2 3 4 5 6 7 …" at bounding box center [470, 187] width 439 height 257
click at [294, 107] on icon "Move backward to switch to the previous month." at bounding box center [299, 104] width 18 height 18
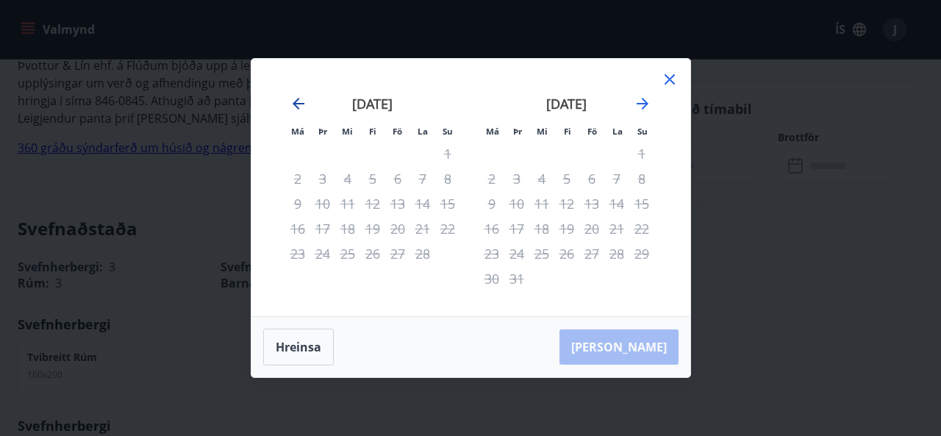
click at [294, 107] on icon "Move backward to switch to the previous month." at bounding box center [299, 104] width 18 height 18
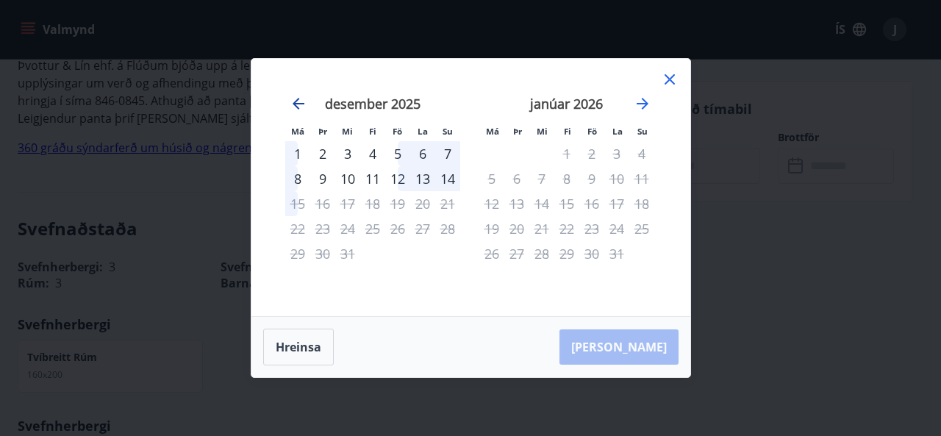
click at [294, 107] on icon "Move backward to switch to the previous month." at bounding box center [299, 104] width 18 height 18
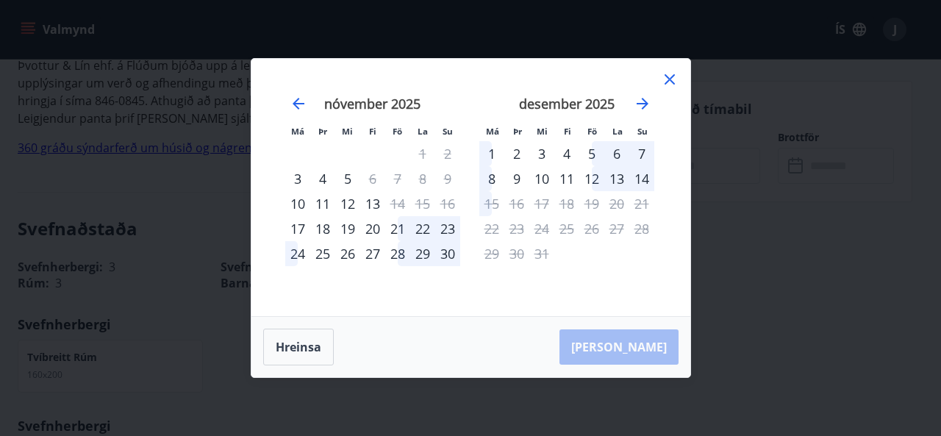
click at [673, 77] on icon at bounding box center [670, 80] width 18 height 18
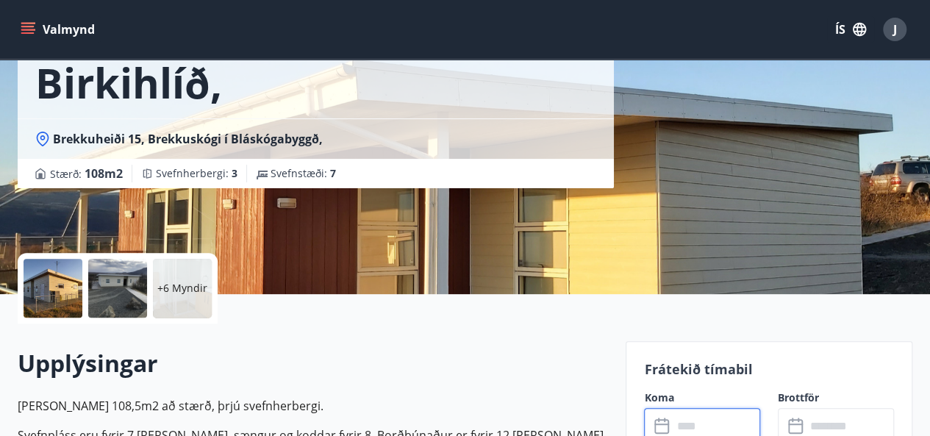
scroll to position [0, 0]
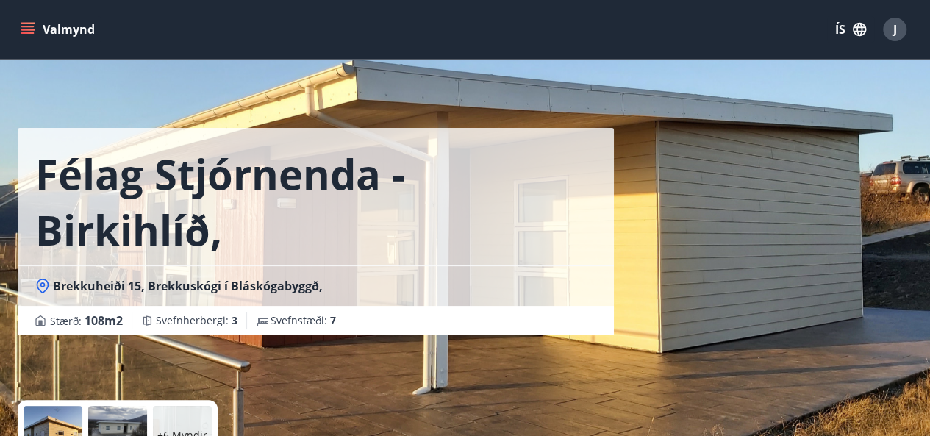
click at [31, 25] on icon "menu" at bounding box center [28, 29] width 15 height 15
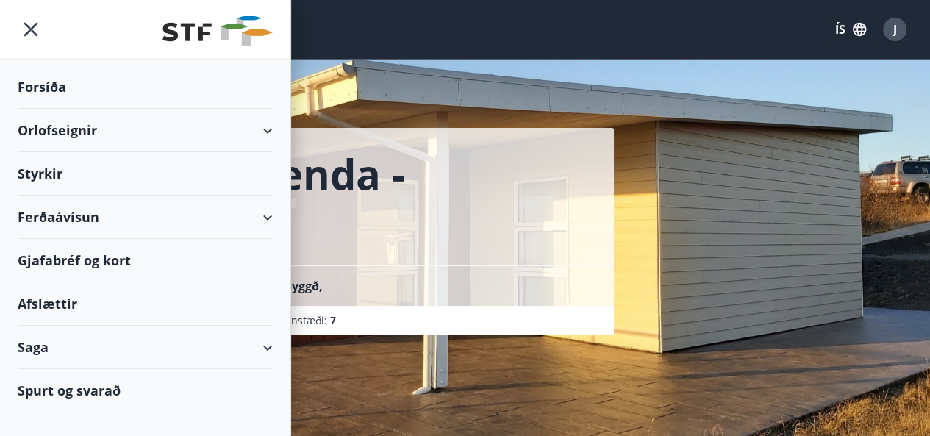
click at [112, 130] on div "Orlofseignir" at bounding box center [145, 130] width 255 height 43
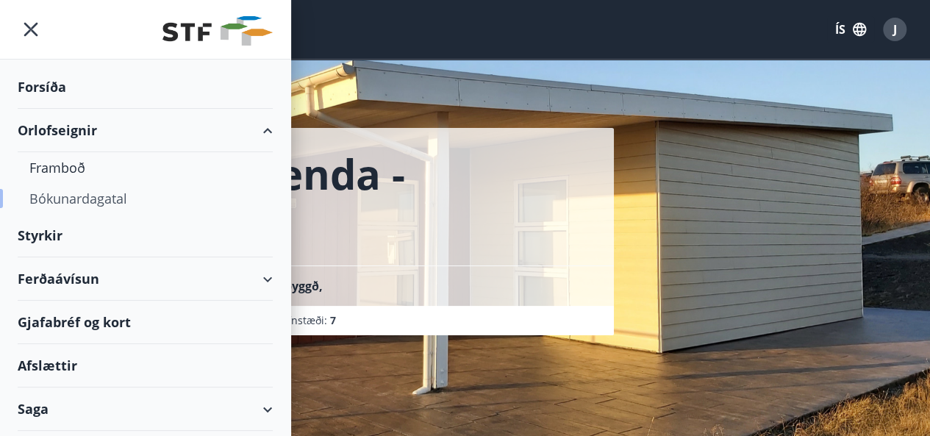
click at [101, 195] on div "Bókunardagatal" at bounding box center [145, 198] width 232 height 31
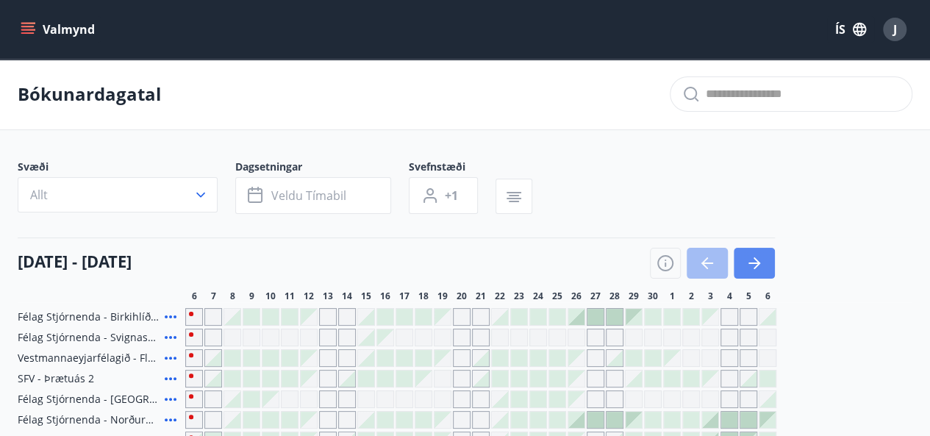
click at [759, 261] on icon "button" at bounding box center [757, 263] width 7 height 12
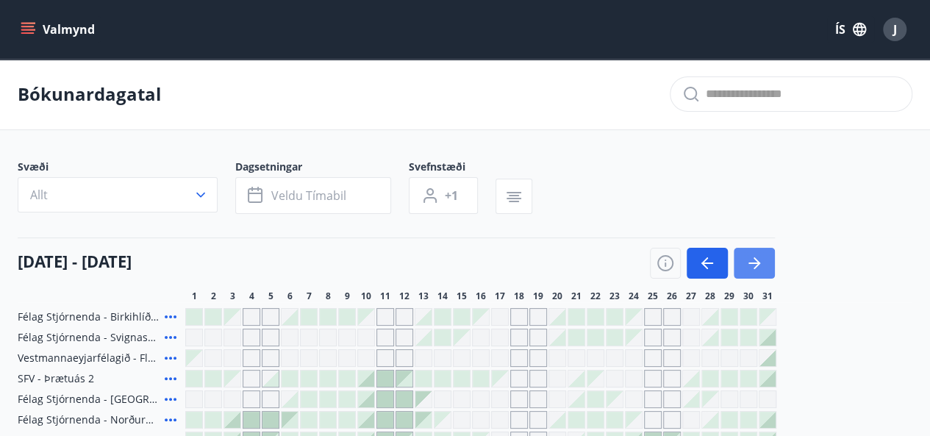
click at [759, 261] on icon "button" at bounding box center [757, 263] width 7 height 12
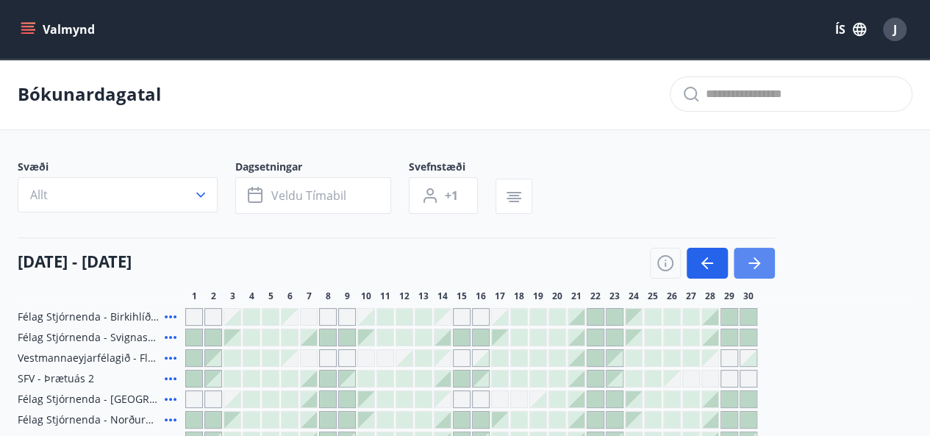
click at [759, 261] on icon "button" at bounding box center [757, 263] width 7 height 12
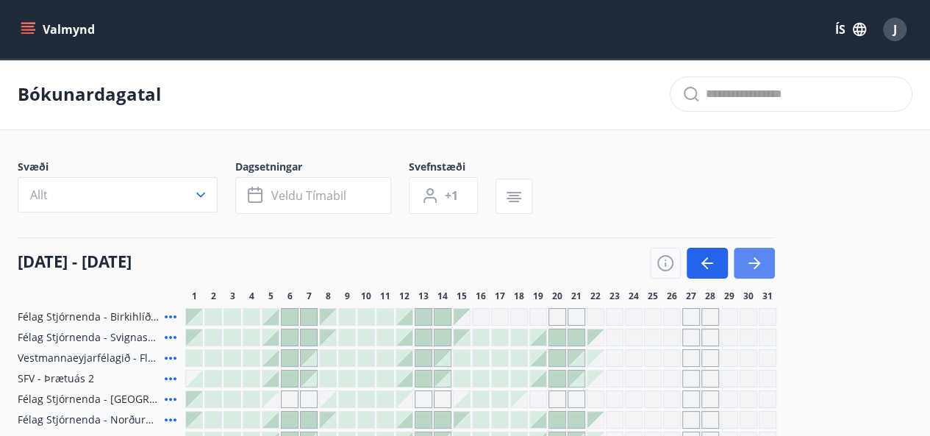
click at [759, 261] on icon "button" at bounding box center [757, 263] width 7 height 12
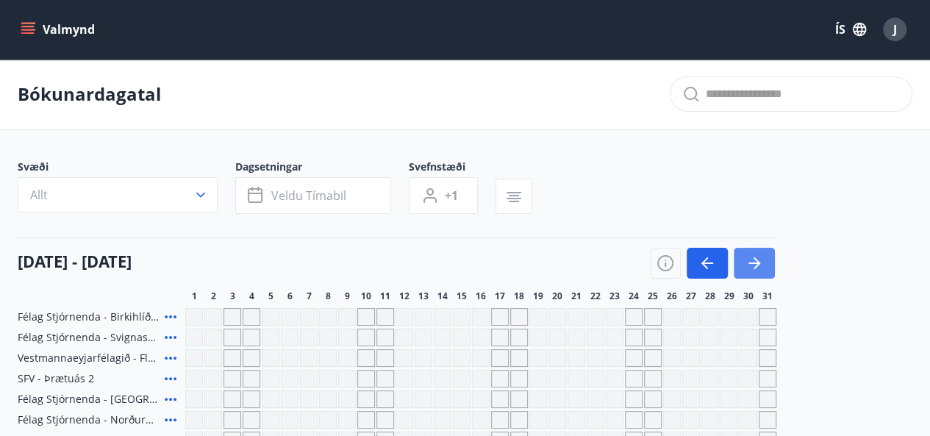
click at [759, 261] on icon "button" at bounding box center [757, 263] width 7 height 12
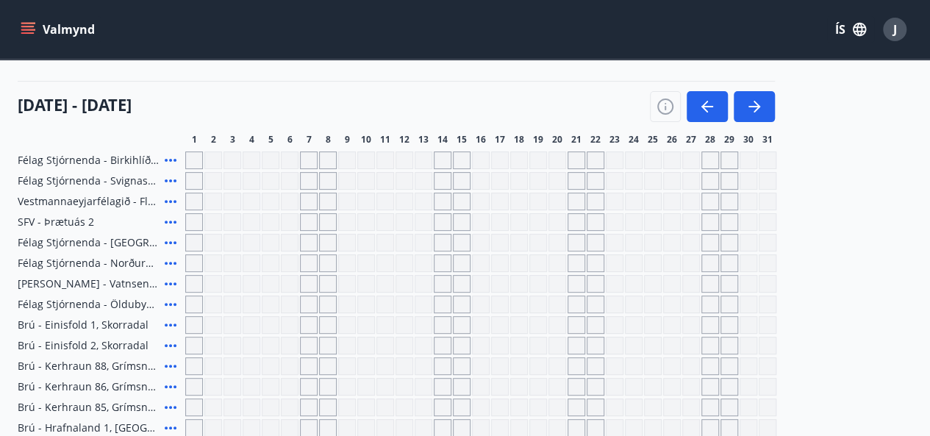
scroll to position [156, 0]
click at [709, 305] on div "Gráir dagar eru ekki bókanlegir" at bounding box center [710, 305] width 18 height 18
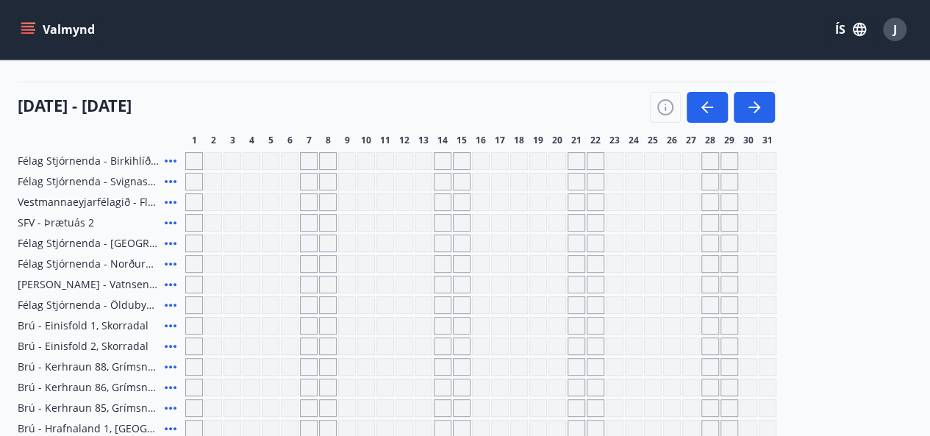
click at [709, 305] on div "Gráir dagar eru ekki bókanlegir" at bounding box center [710, 305] width 18 height 18
click at [712, 284] on div "Félag Stjórnenda - [GEOGRAPHIC_DATA], [GEOGRAPHIC_DATA] Félag Stjórnenda - Svig…" at bounding box center [465, 438] width 895 height 573
click at [672, 304] on div "Gráir dagar eru ekki bókanlegir" at bounding box center [672, 305] width 18 height 18
click at [236, 226] on div "Gráir dagar eru ekki bókanlegir" at bounding box center [232, 223] width 18 height 18
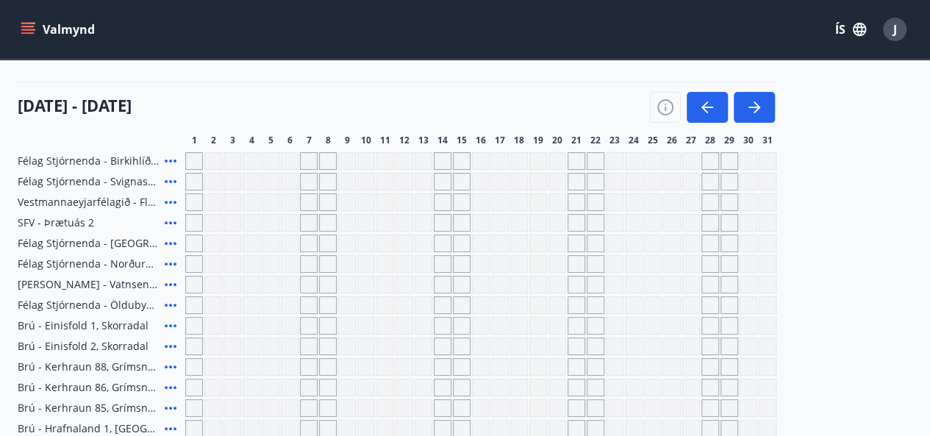
click at [707, 105] on icon "button" at bounding box center [707, 108] width 18 height 18
click at [669, 105] on icon "button" at bounding box center [666, 108] width 18 height 18
click at [715, 105] on div "Skýringar á dagsetningum Upptekið Dagleiga Fast tímabil Opnar umsóknir Umsókn í…" at bounding box center [465, 218] width 930 height 436
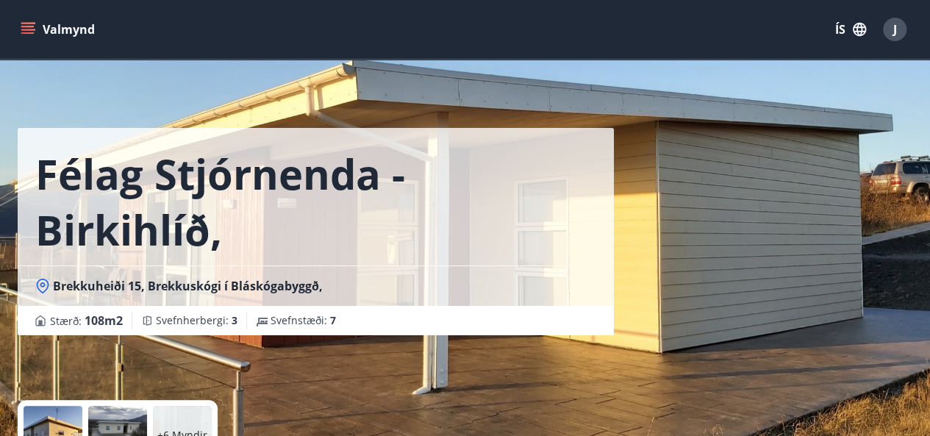
click at [35, 25] on button "Valmynd" at bounding box center [59, 29] width 83 height 26
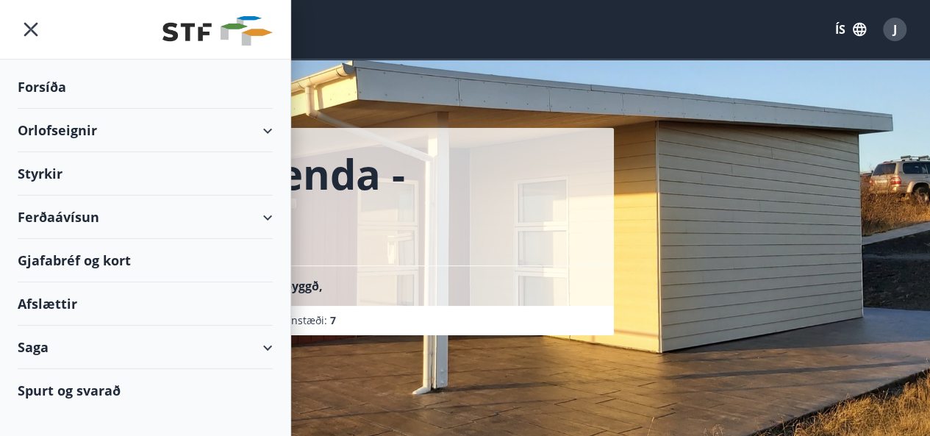
click at [82, 132] on div "Orlofseignir" at bounding box center [145, 130] width 255 height 43
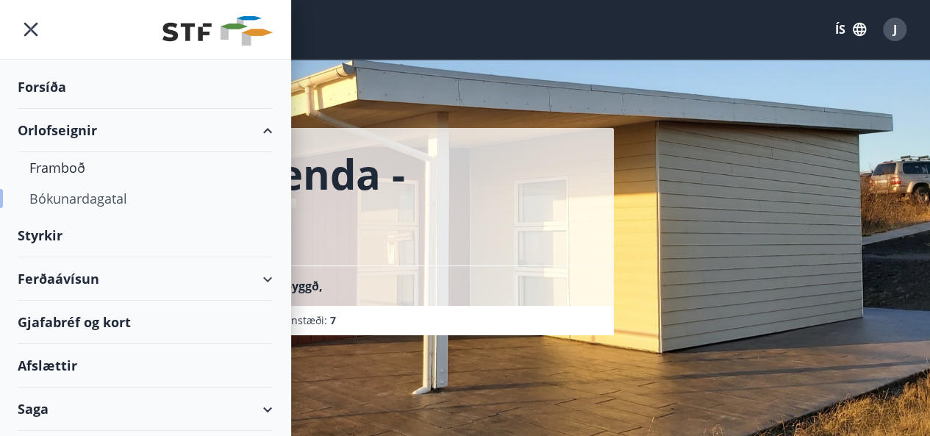
click at [76, 196] on div "Bókunardagatal" at bounding box center [145, 198] width 232 height 31
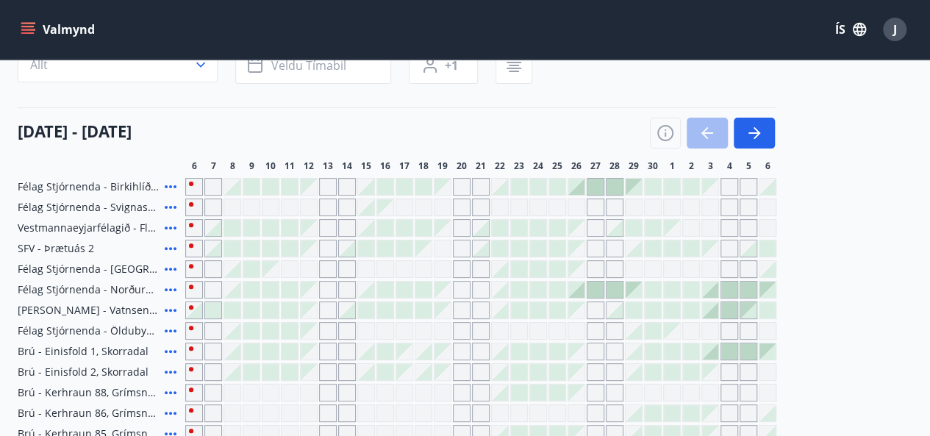
scroll to position [137, 0]
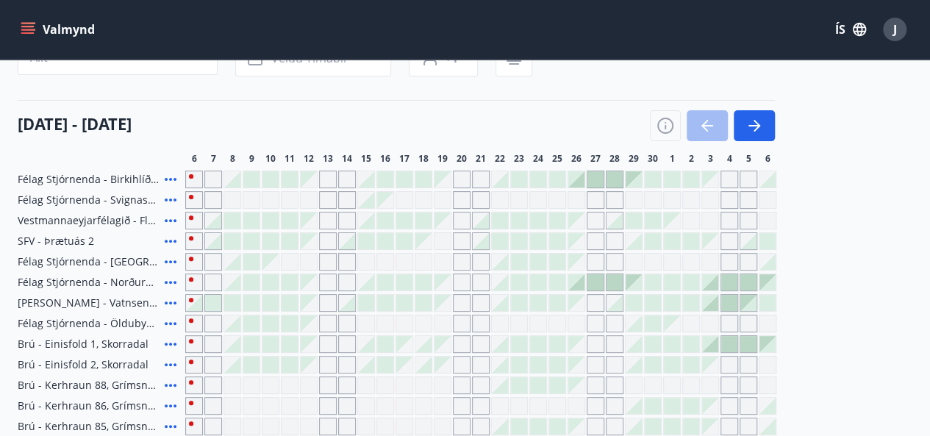
click at [731, 176] on div "Gráir dagar eru ekki bókanlegir" at bounding box center [729, 180] width 18 height 18
click at [171, 176] on icon at bounding box center [171, 180] width 18 height 18
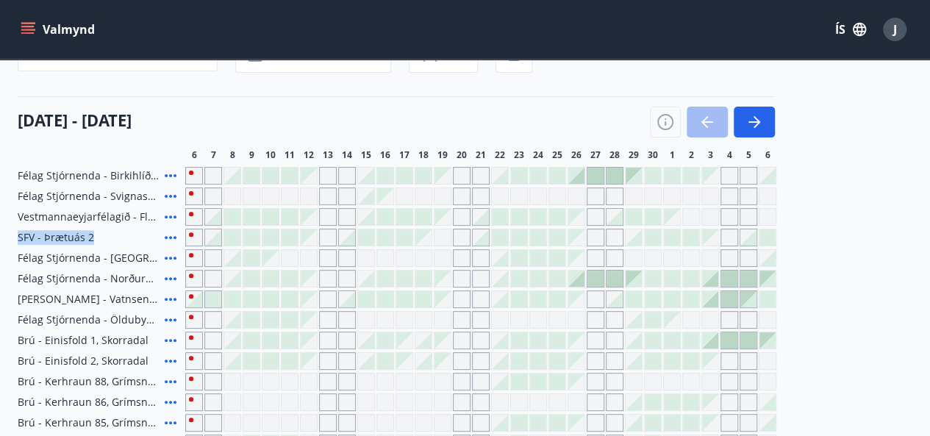
scroll to position [142, 0]
click at [123, 145] on div "[DATE] - [DATE] 6 7 8 9 10 11 12 13 14 15 16 17 18 19 20 21 22 23 24 25 26 27 2…" at bounding box center [465, 128] width 895 height 65
click at [174, 170] on icon at bounding box center [171, 175] width 18 height 18
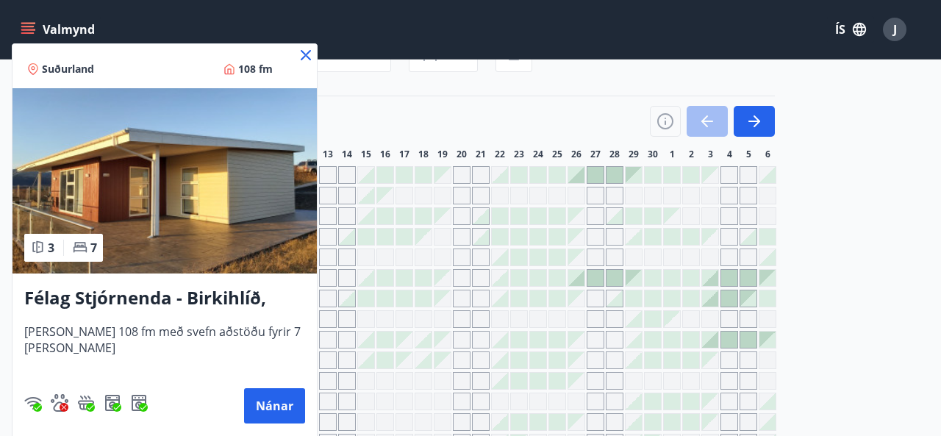
click at [304, 54] on icon at bounding box center [306, 55] width 10 height 10
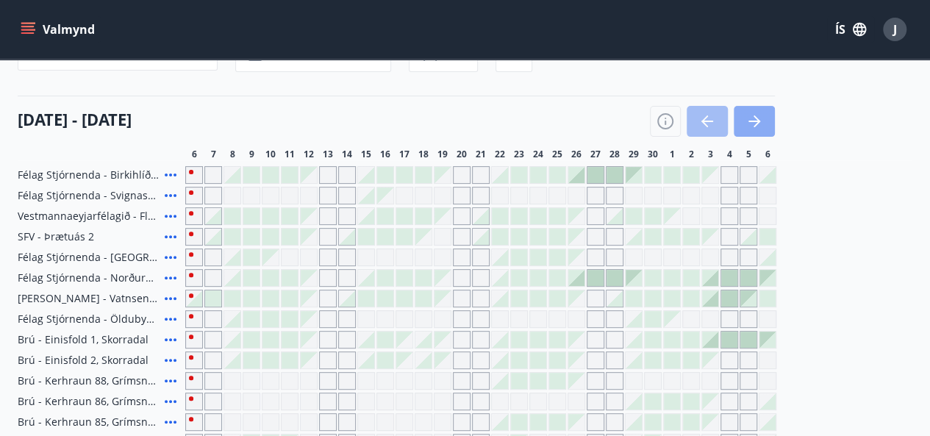
click at [762, 119] on icon "button" at bounding box center [754, 121] width 18 height 18
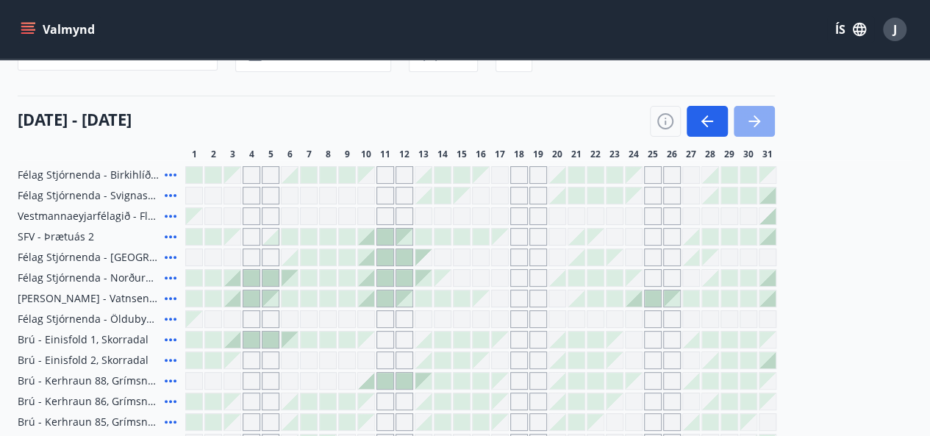
click at [762, 119] on icon "button" at bounding box center [754, 121] width 18 height 18
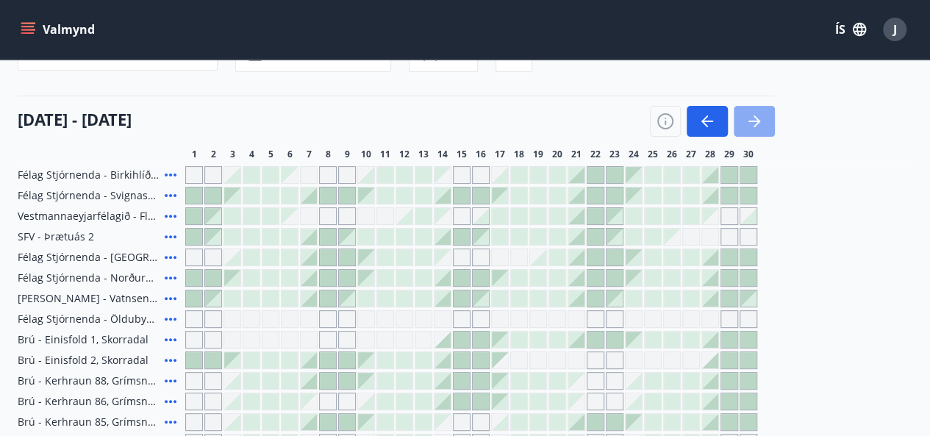
click at [762, 119] on icon "button" at bounding box center [754, 121] width 18 height 18
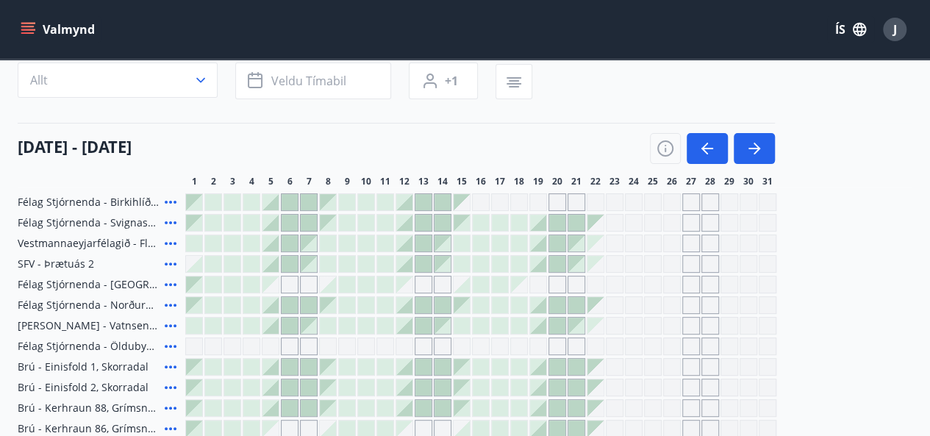
scroll to position [103, 0]
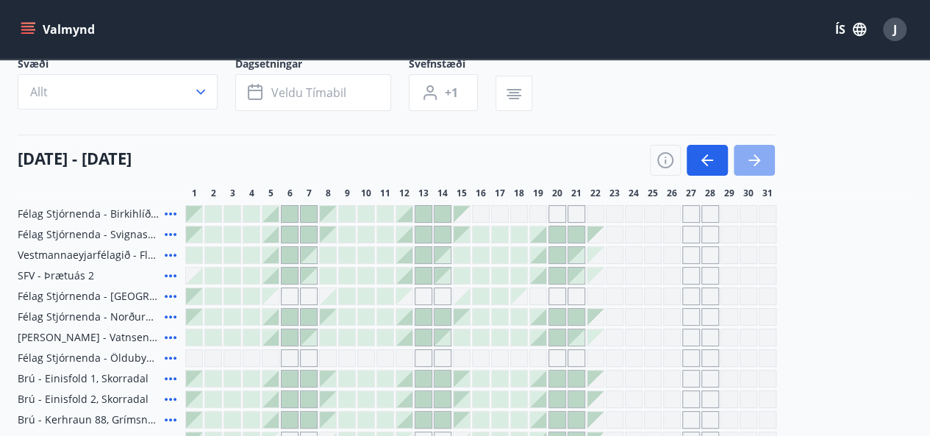
click at [763, 153] on button "button" at bounding box center [754, 160] width 41 height 31
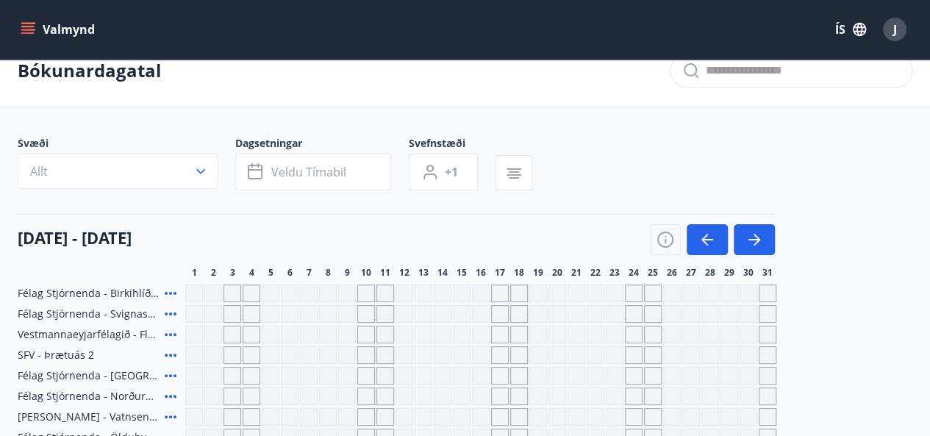
scroll to position [0, 0]
